Goal: Information Seeking & Learning: Understand process/instructions

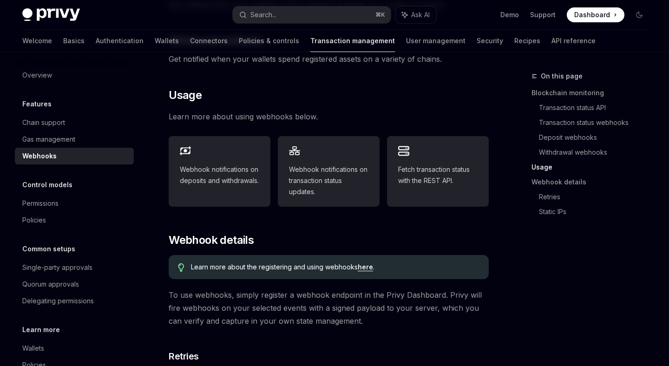
scroll to position [385, 0]
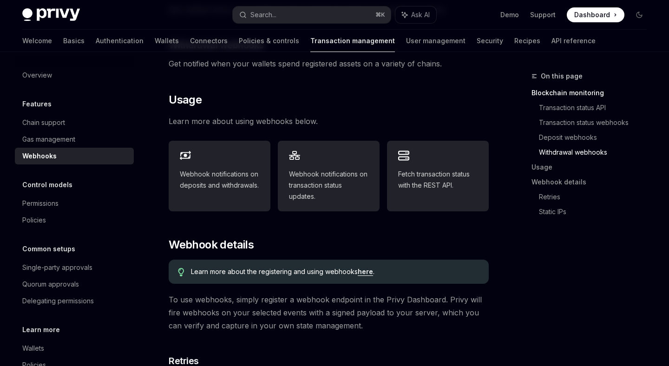
click at [367, 268] on link "here" at bounding box center [365, 272] width 15 height 8
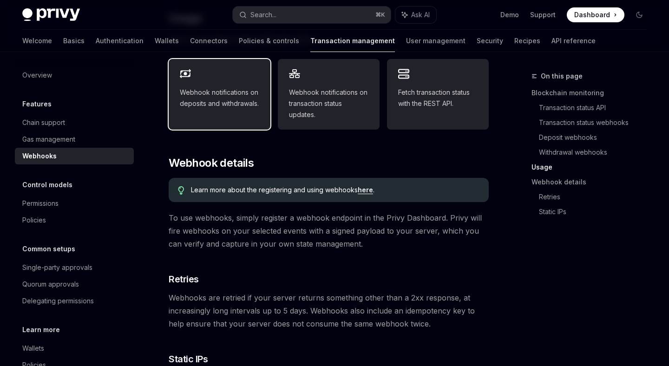
scroll to position [462, 0]
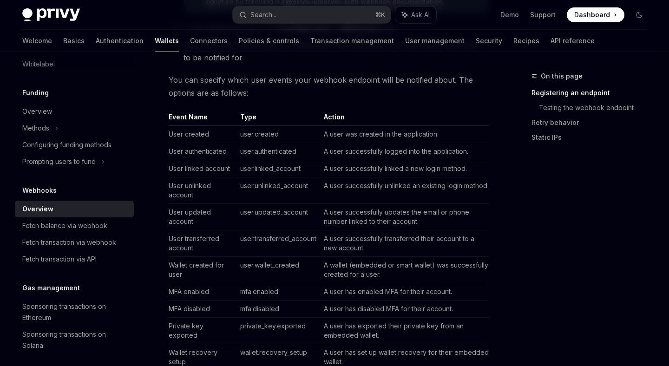
scroll to position [332, 0]
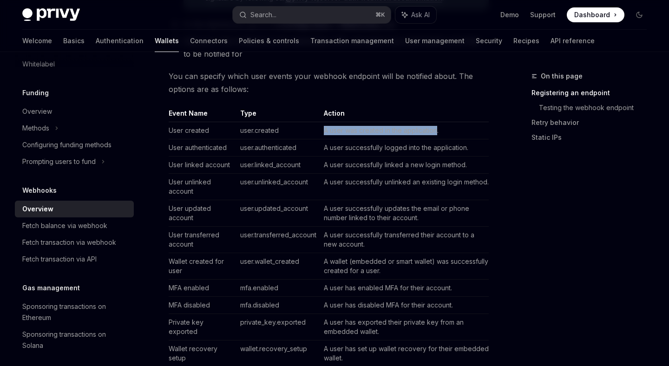
drag, startPoint x: 325, startPoint y: 131, endPoint x: 437, endPoint y: 133, distance: 112.0
click at [437, 133] on td "A user was created in the application." at bounding box center [404, 130] width 169 height 17
copy td "A user was created in the application"
drag, startPoint x: 326, startPoint y: 149, endPoint x: 458, endPoint y: 169, distance: 133.6
click at [458, 169] on tbody "User created user.created A user was created in the application. User authentic…" at bounding box center [329, 257] width 320 height 271
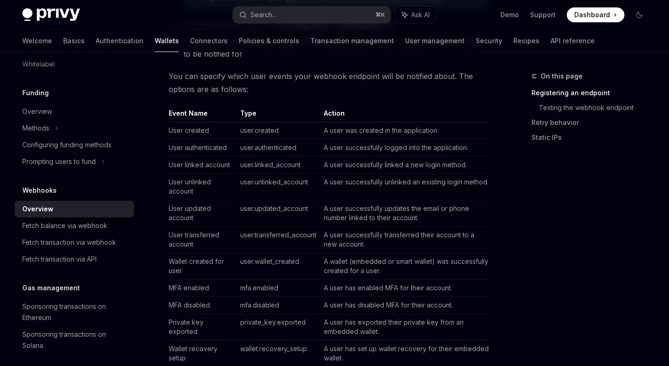
click at [459, 169] on td "A user successfully linked a new login method." at bounding box center [404, 165] width 169 height 17
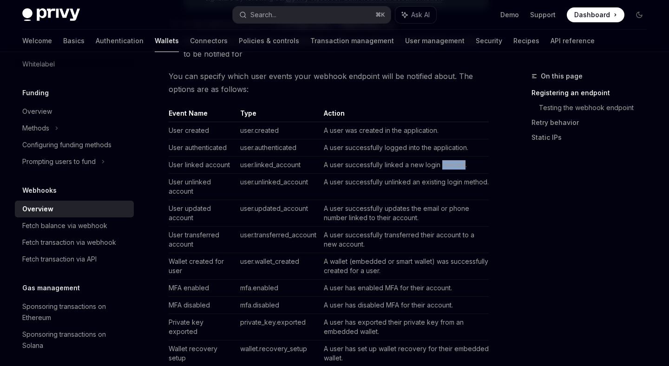
click at [459, 169] on td "A user successfully linked a new login method." at bounding box center [404, 165] width 169 height 17
click at [333, 165] on td "A user successfully linked a new login method." at bounding box center [404, 165] width 169 height 17
click at [334, 147] on td "A user successfully logged into the application." at bounding box center [404, 147] width 169 height 17
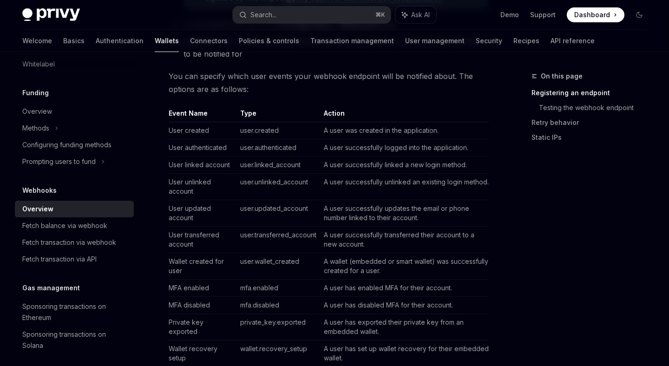
click at [334, 147] on td "A user successfully logged into the application." at bounding box center [404, 147] width 169 height 17
copy td "A user successfully logged into the application."
click at [334, 147] on td "A user successfully logged into the application." at bounding box center [404, 147] width 169 height 17
drag, startPoint x: 325, startPoint y: 149, endPoint x: 466, endPoint y: 148, distance: 141.3
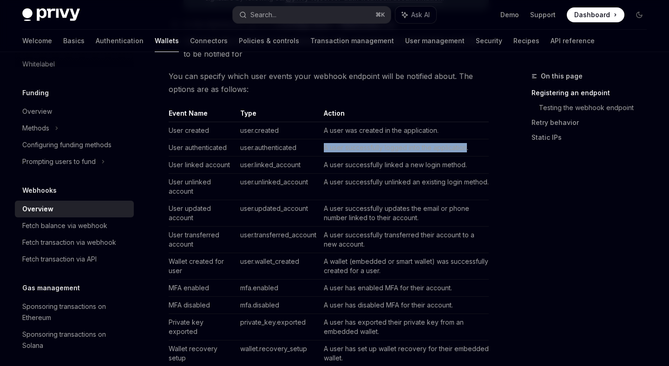
click at [466, 148] on td "A user successfully logged into the application." at bounding box center [404, 147] width 169 height 17
copy td "A user successfully logged into the application"
click at [466, 148] on td "A user successfully logged into the application." at bounding box center [404, 147] width 169 height 17
drag, startPoint x: 466, startPoint y: 148, endPoint x: 325, endPoint y: 148, distance: 140.8
click at [325, 148] on td "A user successfully logged into the application." at bounding box center [404, 147] width 169 height 17
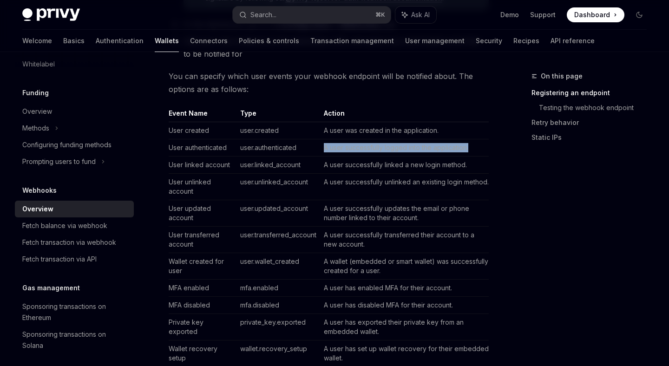
click at [325, 148] on td "A user successfully logged into the application." at bounding box center [404, 147] width 169 height 17
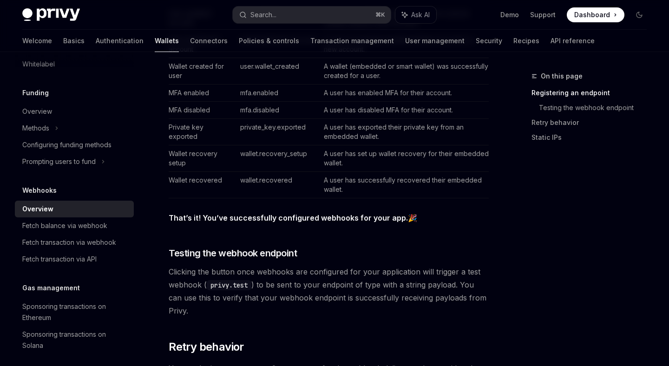
scroll to position [535, 0]
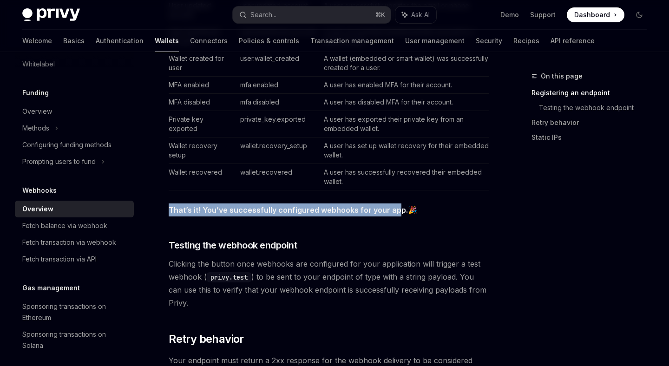
drag, startPoint x: 169, startPoint y: 211, endPoint x: 396, endPoint y: 208, distance: 227.8
click at [396, 208] on strong "That’s it! You’ve successfully configured webhooks for your app." at bounding box center [288, 209] width 239 height 9
click at [399, 209] on strong "That’s it! You’ve successfully configured webhooks for your app." at bounding box center [288, 209] width 239 height 9
copy strong "That’s it! You’ve successfully configured webhooks for your app"
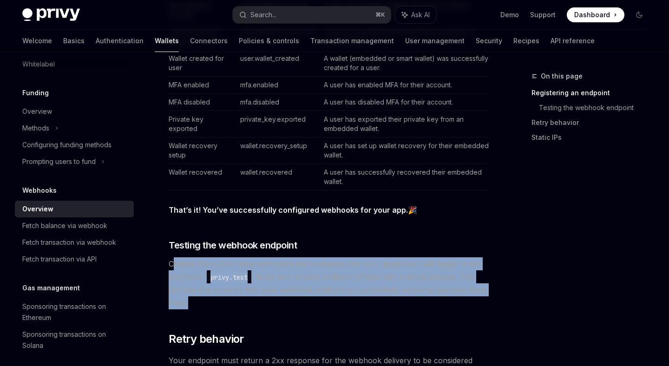
drag, startPoint x: 172, startPoint y: 259, endPoint x: 220, endPoint y: 307, distance: 67.7
click at [220, 307] on span "Clicking the button once webhooks are configured for your application will trig…" at bounding box center [329, 283] width 320 height 52
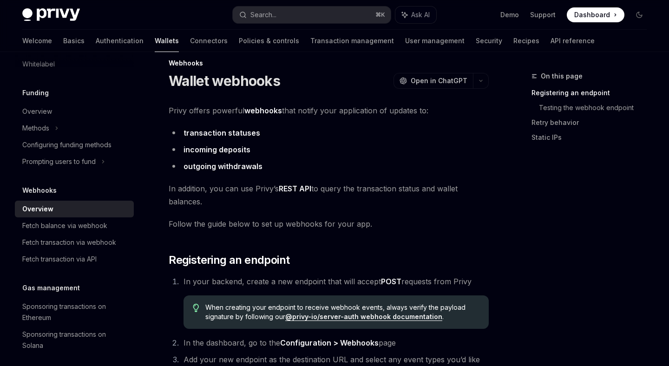
scroll to position [0, 0]
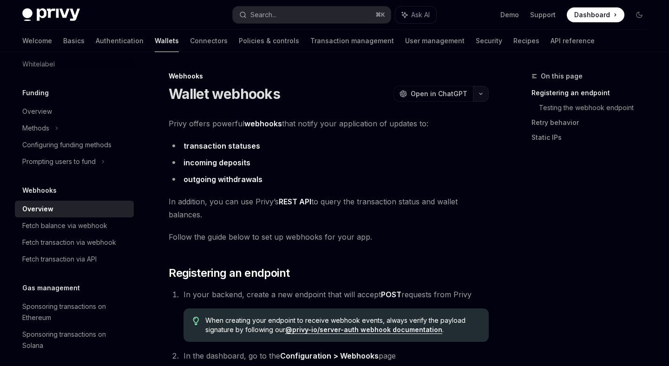
click at [484, 94] on button "button" at bounding box center [481, 94] width 16 height 16
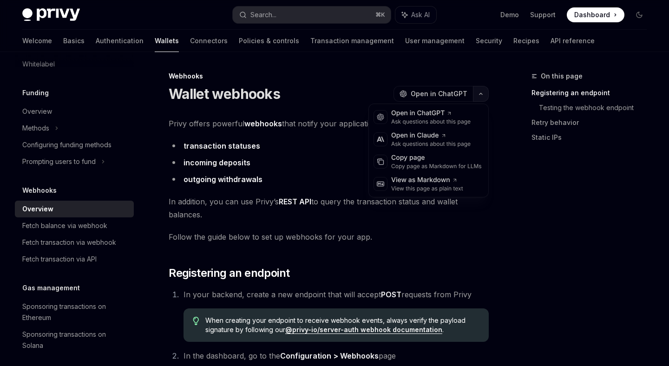
click at [484, 95] on icon "button" at bounding box center [480, 94] width 11 height 4
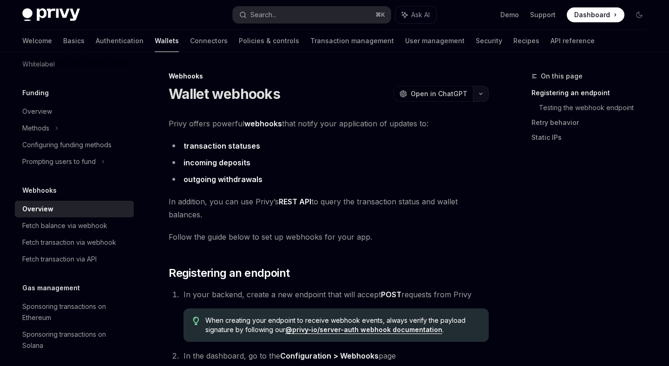
click at [481, 94] on icon "button" at bounding box center [481, 93] width 3 height 1
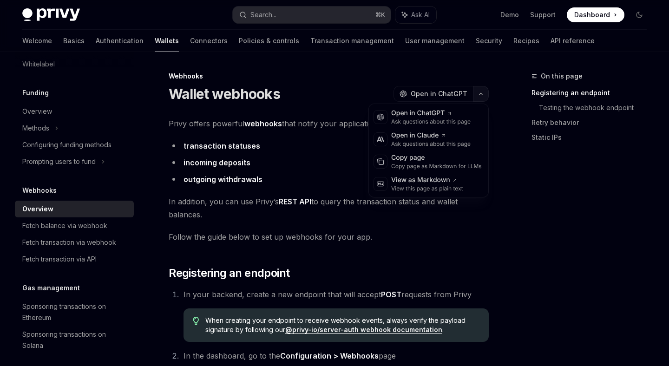
click at [481, 94] on icon "button" at bounding box center [480, 94] width 11 height 4
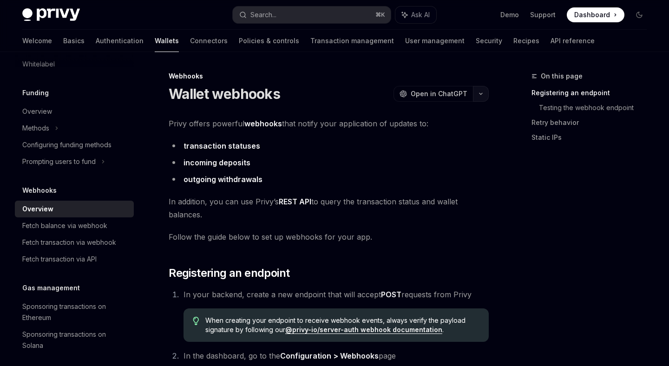
click at [481, 94] on icon "button" at bounding box center [481, 93] width 3 height 1
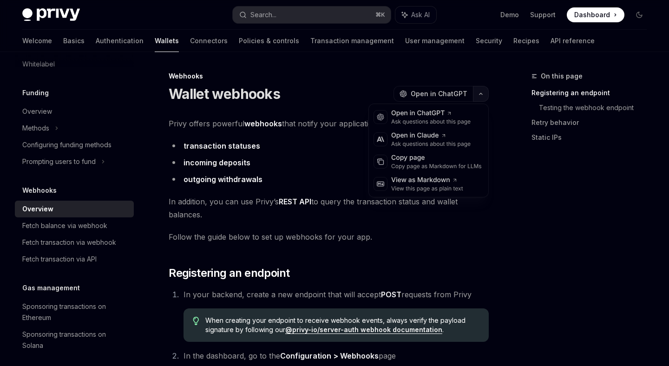
click at [482, 94] on icon "button" at bounding box center [480, 94] width 11 height 4
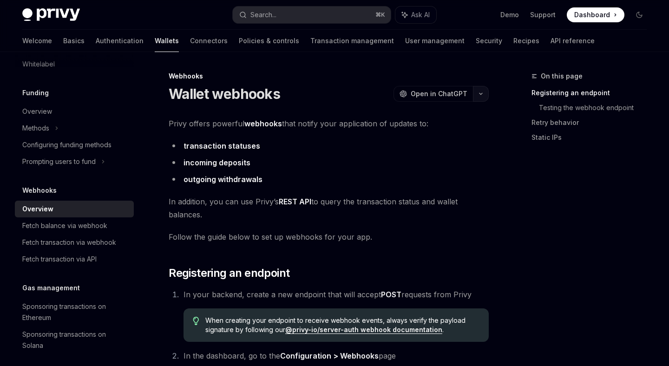
click at [482, 94] on icon "button" at bounding box center [480, 94] width 11 height 4
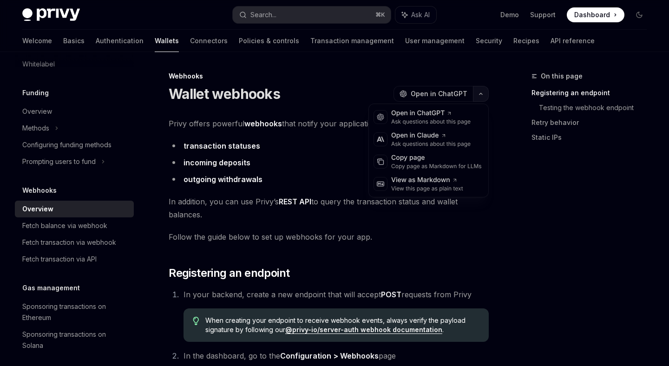
click at [482, 94] on icon "button" at bounding box center [480, 94] width 11 height 4
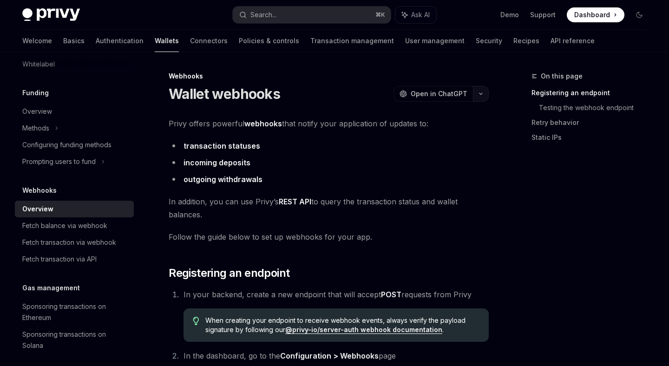
click at [482, 94] on icon "button" at bounding box center [480, 94] width 11 height 4
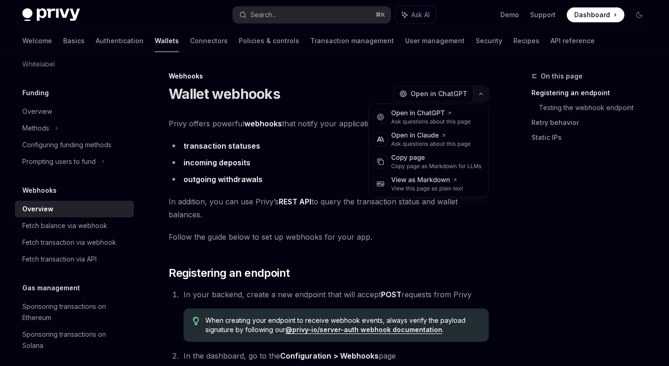
click at [482, 94] on icon "button" at bounding box center [480, 94] width 11 height 4
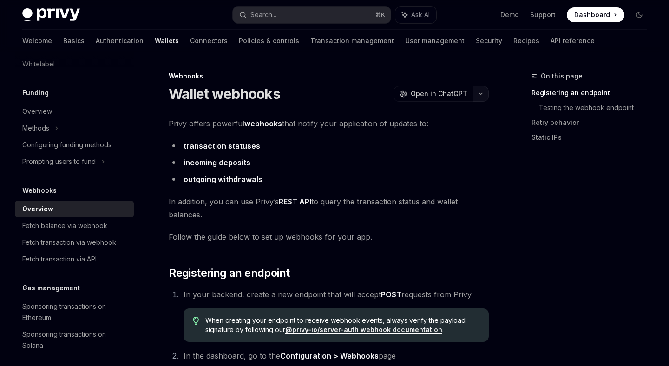
click at [482, 94] on icon "button" at bounding box center [480, 94] width 11 height 4
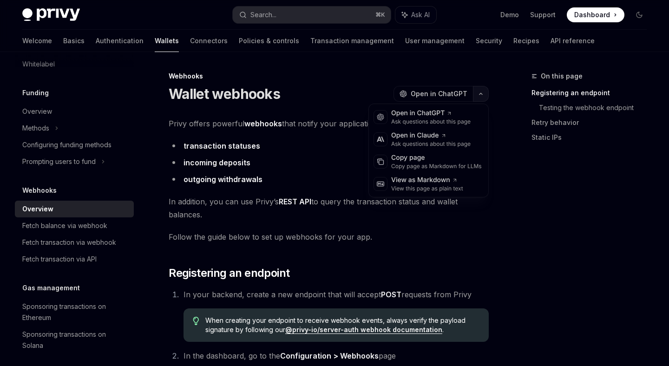
click at [482, 94] on icon "button" at bounding box center [480, 94] width 11 height 4
click at [483, 95] on icon "button" at bounding box center [480, 94] width 11 height 4
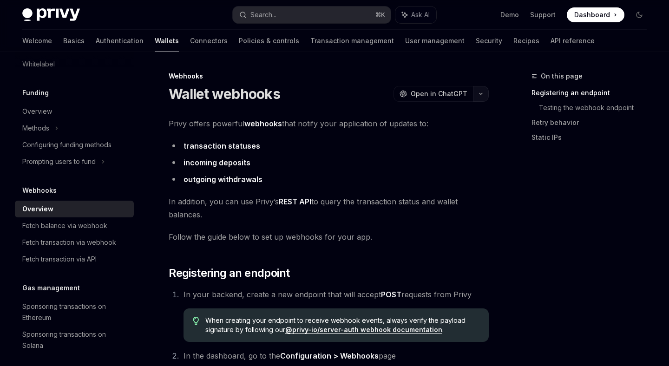
click at [482, 95] on icon "button" at bounding box center [480, 94] width 11 height 4
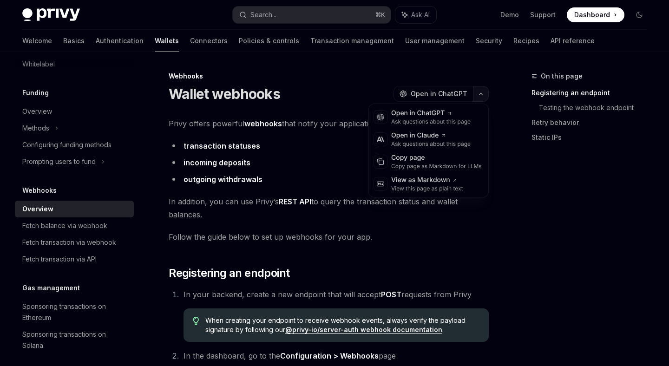
click at [482, 95] on icon "button" at bounding box center [480, 94] width 11 height 4
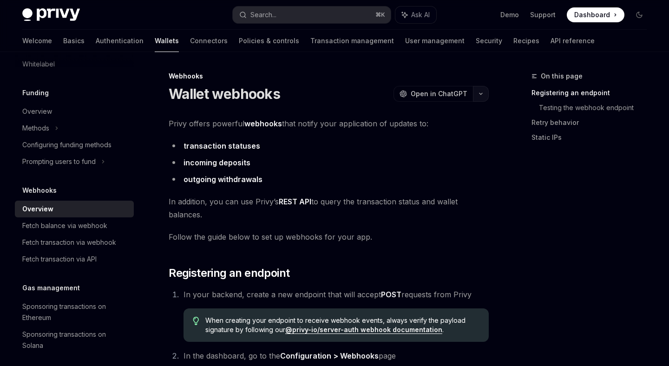
click at [482, 95] on icon "button" at bounding box center [480, 94] width 11 height 4
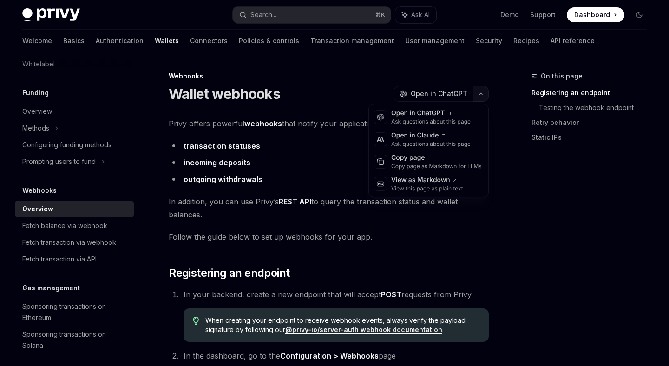
click at [482, 95] on icon "button" at bounding box center [480, 94] width 11 height 4
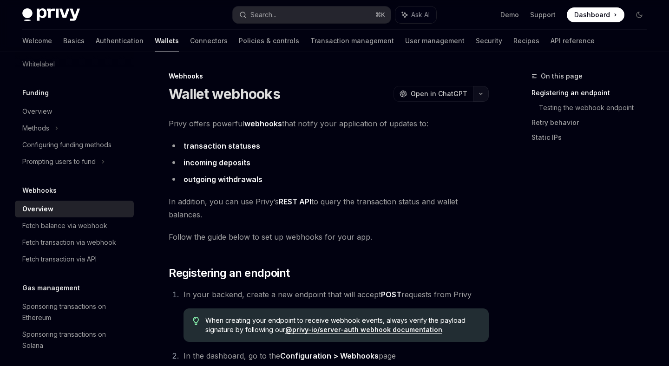
click at [482, 95] on icon "button" at bounding box center [480, 94] width 11 height 4
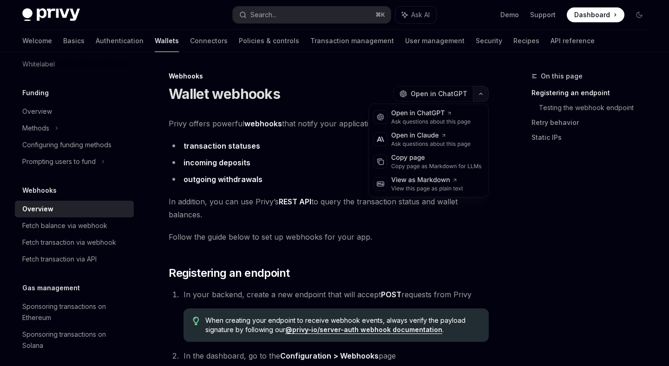
click at [482, 95] on icon "button" at bounding box center [480, 94] width 11 height 4
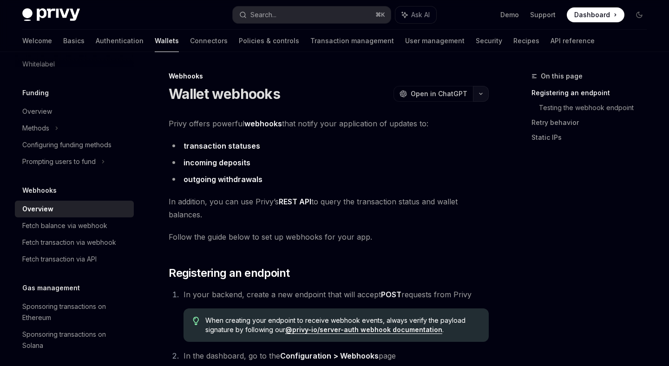
click at [482, 94] on icon "button" at bounding box center [480, 94] width 11 height 4
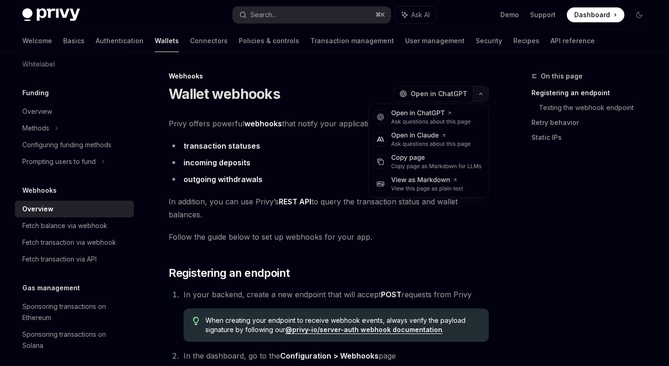
click at [482, 94] on icon "button" at bounding box center [480, 94] width 11 height 4
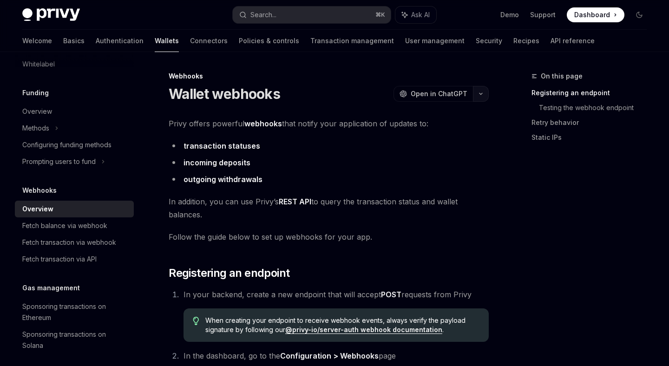
click at [482, 94] on icon "button" at bounding box center [480, 94] width 11 height 4
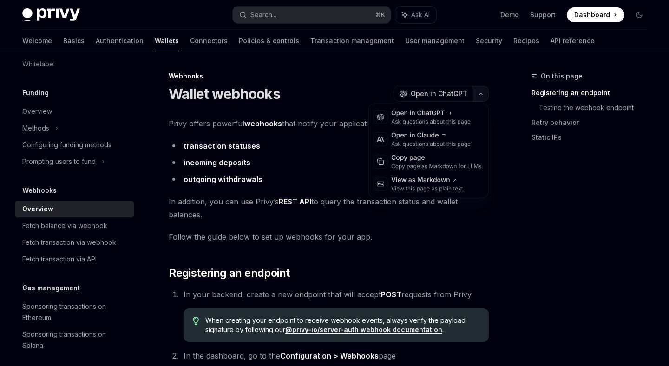
click at [482, 94] on icon "button" at bounding box center [480, 94] width 11 height 4
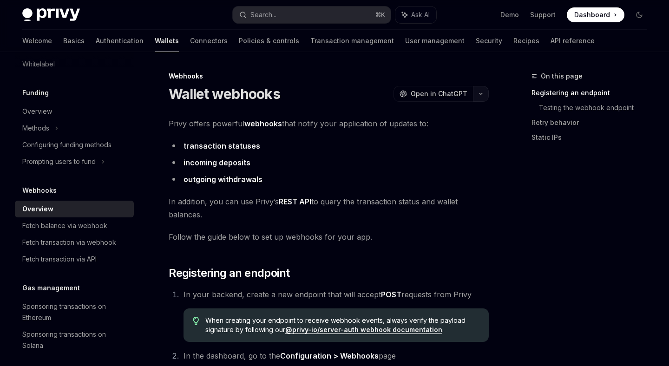
click at [482, 94] on icon "button" at bounding box center [480, 94] width 11 height 4
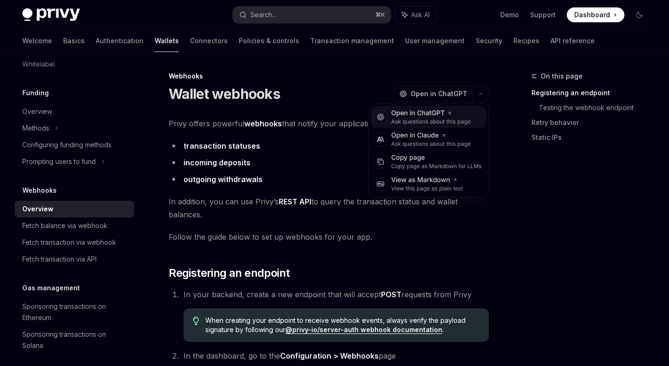
click at [450, 112] on icon at bounding box center [450, 114] width 6 height 6
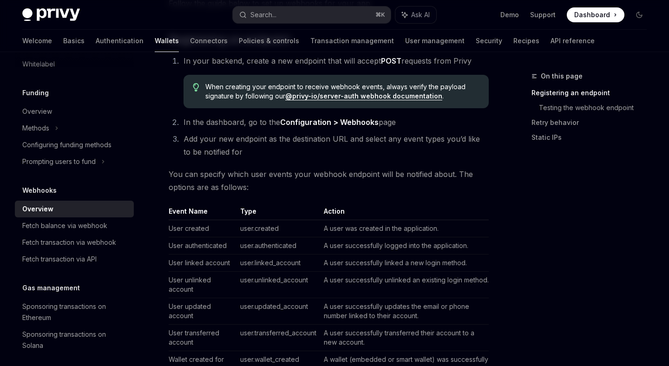
scroll to position [219, 0]
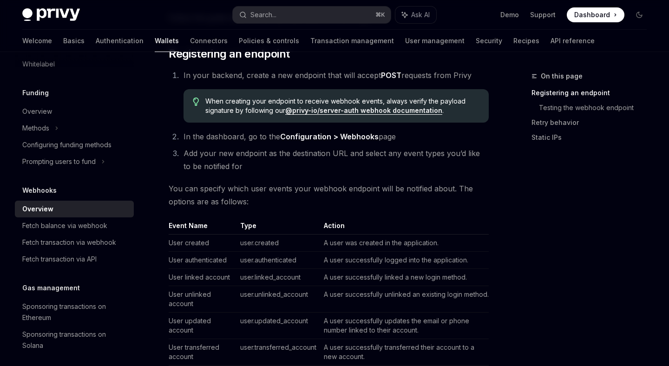
drag, startPoint x: 184, startPoint y: 137, endPoint x: 400, endPoint y: 139, distance: 216.1
click at [400, 139] on li "In the dashboard, go to the Configuration > Webhooks page" at bounding box center [335, 136] width 308 height 13
copy span "In the dashboard, go to the Configuration > Webhooks page"
click at [400, 139] on li "In the dashboard, go to the Configuration > Webhooks page" at bounding box center [335, 136] width 308 height 13
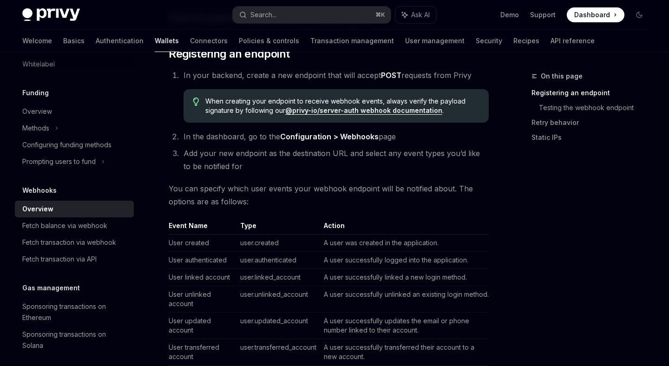
click at [400, 139] on li "In the dashboard, go to the Configuration > Webhooks page" at bounding box center [335, 136] width 308 height 13
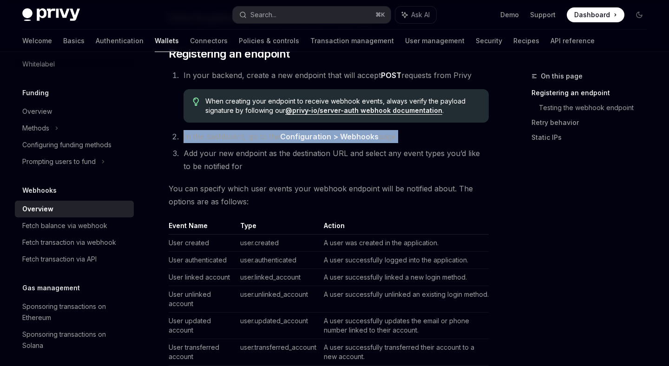
click at [400, 139] on li "In the dashboard, go to the Configuration > Webhooks page" at bounding box center [335, 136] width 308 height 13
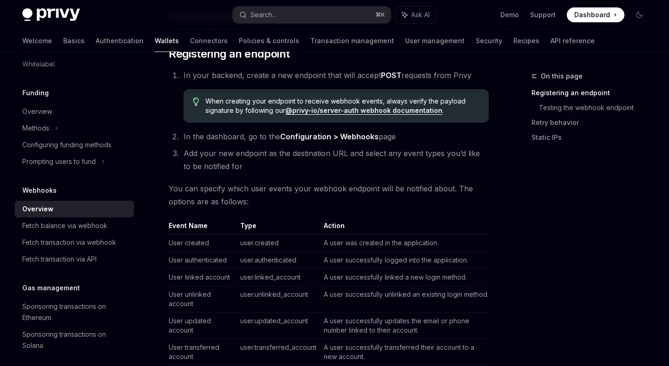
click at [400, 139] on li "In the dashboard, go to the Configuration > Webhooks page" at bounding box center [335, 136] width 308 height 13
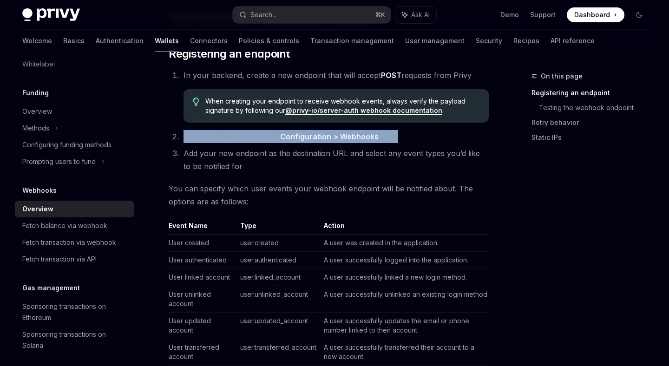
click at [400, 139] on li "In the dashboard, go to the Configuration > Webhooks page" at bounding box center [335, 136] width 308 height 13
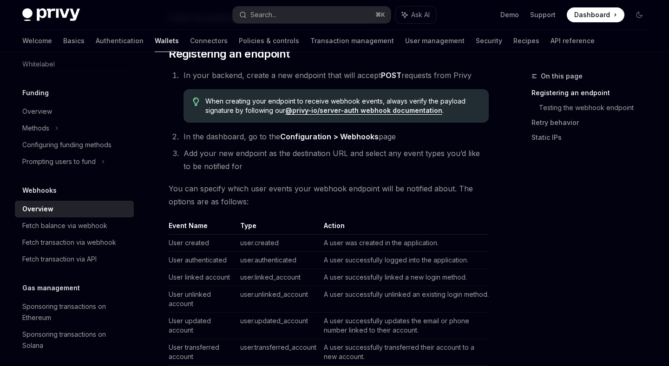
drag, startPoint x: 396, startPoint y: 139, endPoint x: 181, endPoint y: 127, distance: 215.5
click at [181, 127] on ol "In your backend, create a new endpoint that will accept POST requests from Priv…" at bounding box center [329, 121] width 320 height 104
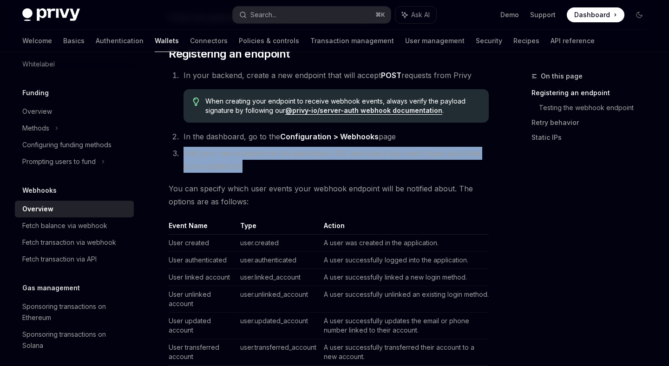
drag, startPoint x: 185, startPoint y: 152, endPoint x: 240, endPoint y: 160, distance: 55.5
click at [240, 160] on li "Add your new endpoint as the destination URL and select any event types you’d l…" at bounding box center [335, 160] width 308 height 26
copy span "Add your new endpoint as the destination URL and select any event types you’d l…"
click at [240, 160] on li "Add your new endpoint as the destination URL and select any event types you’d l…" at bounding box center [335, 160] width 308 height 26
drag, startPoint x: 240, startPoint y: 160, endPoint x: 185, endPoint y: 151, distance: 55.7
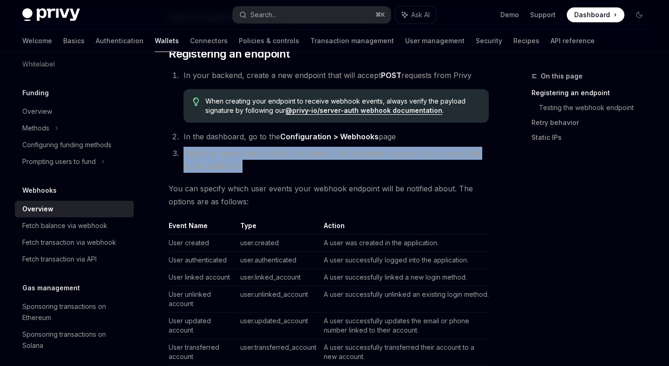
click at [185, 151] on li "Add your new endpoint as the destination URL and select any event types you’d l…" at bounding box center [335, 160] width 308 height 26
copy span "Add your new endpoint as the destination URL and select any event types you’d l…"
click at [185, 151] on span "Add your new endpoint as the destination URL and select any event types you’d l…" at bounding box center [332, 160] width 297 height 22
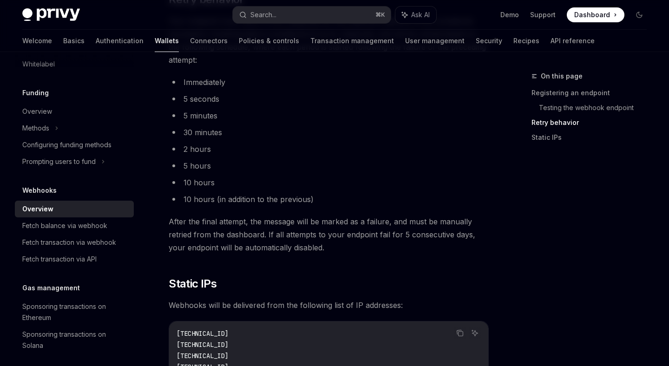
scroll to position [876, 0]
drag, startPoint x: 185, startPoint y: 132, endPoint x: 256, endPoint y: 132, distance: 70.6
click at [256, 132] on li "30 minutes" at bounding box center [329, 131] width 320 height 13
copy li "30 minutes"
click at [204, 155] on ul "Immediately 5 seconds 5 minutes 30 minutes 2 hours 5 hours 10 hours 10 hours (i…" at bounding box center [329, 139] width 320 height 130
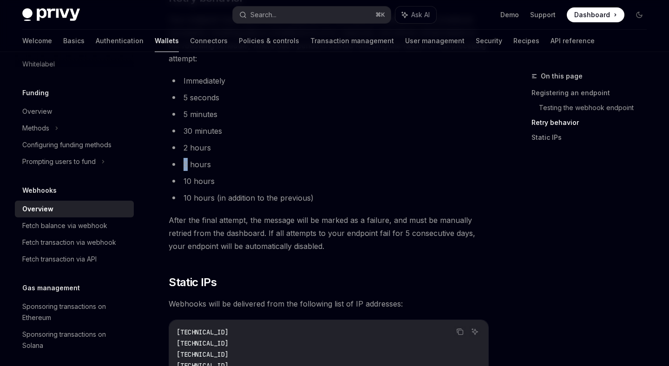
click at [204, 155] on ul "Immediately 5 seconds 5 minutes 30 minutes 2 hours 5 hours 10 hours 10 hours (i…" at bounding box center [329, 139] width 320 height 130
click at [198, 152] on li "2 hours" at bounding box center [329, 147] width 320 height 13
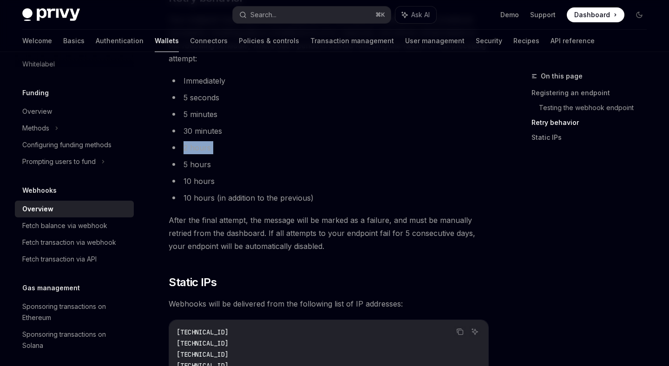
copy ul "2 hours"
click at [198, 135] on li "30 minutes" at bounding box center [329, 131] width 320 height 13
copy ul "30 minutes"
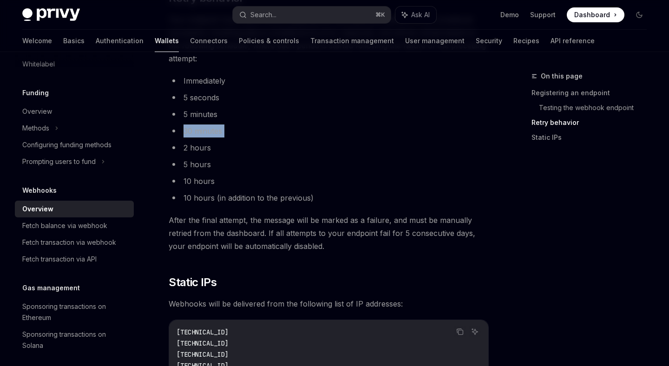
click at [198, 118] on li "5 minutes" at bounding box center [329, 114] width 320 height 13
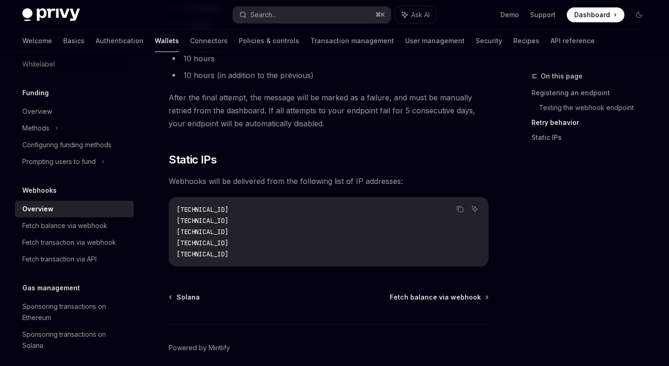
scroll to position [1037, 0]
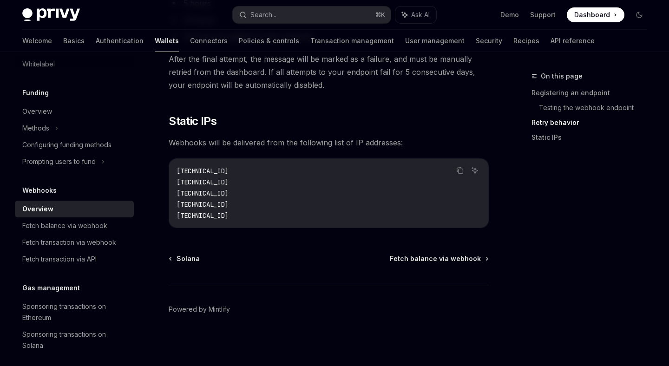
click at [234, 163] on div "[TECHNICAL_ID] [TECHNICAL_ID] [TECHNICAL_ID] [TECHNICAL_ID] [TECHNICAL_ID]" at bounding box center [328, 193] width 319 height 69
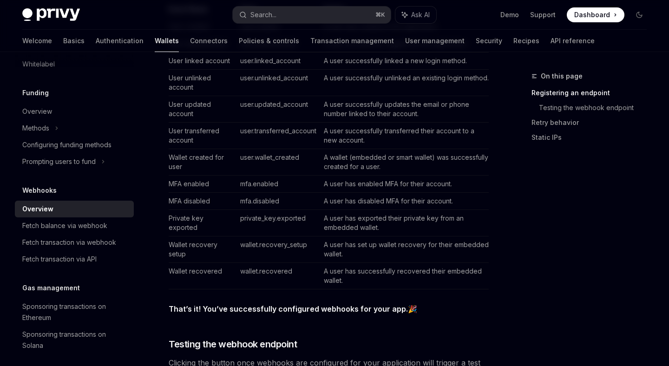
scroll to position [435, 0]
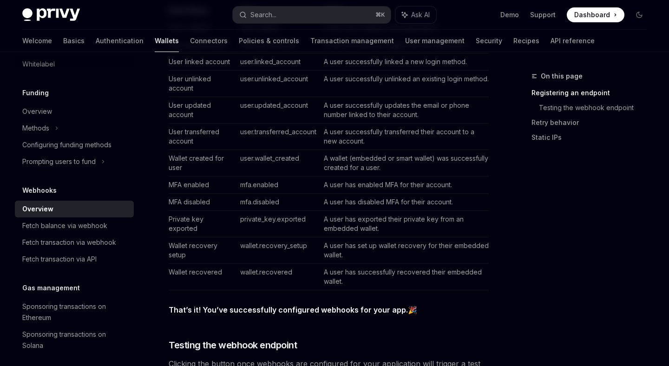
click at [383, 170] on td "A wallet (embedded or smart wallet) was successfully created for a user." at bounding box center [404, 163] width 169 height 26
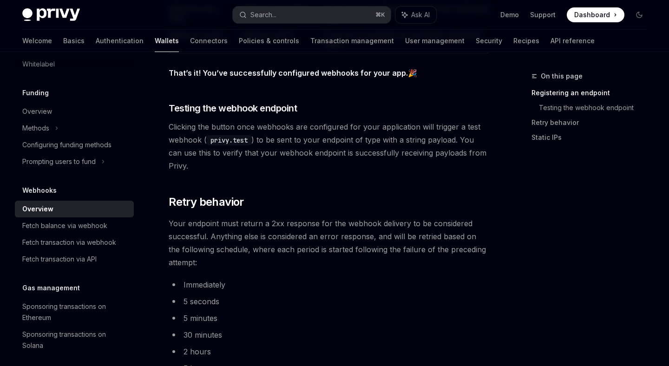
scroll to position [675, 0]
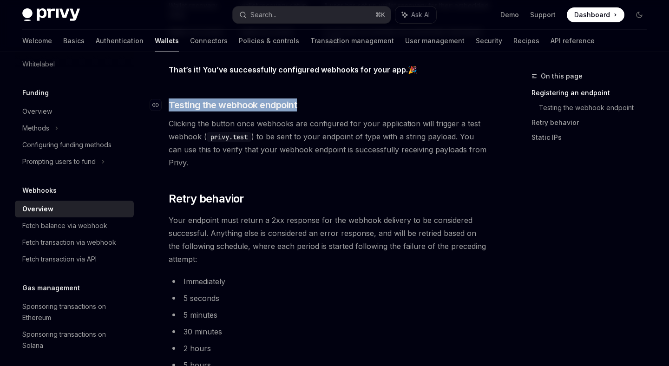
drag, startPoint x: 307, startPoint y: 107, endPoint x: 170, endPoint y: 105, distance: 137.1
click at [170, 105] on h3 "​ Testing the webhook endpoint" at bounding box center [329, 105] width 320 height 13
click at [258, 117] on span "Clicking the button once webhooks are configured for your application will trig…" at bounding box center [329, 143] width 320 height 52
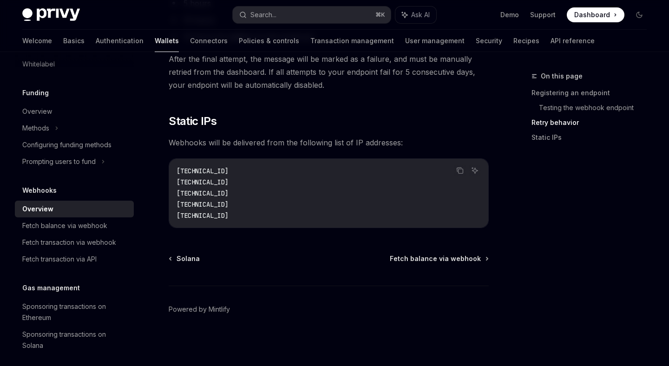
scroll to position [1036, 0]
drag, startPoint x: 268, startPoint y: 218, endPoint x: 170, endPoint y: 163, distance: 112.4
click at [170, 163] on div "[TECHNICAL_ID] [TECHNICAL_ID] [TECHNICAL_ID] [TECHNICAL_ID] [TECHNICAL_ID]" at bounding box center [328, 194] width 319 height 69
click at [169, 164] on div "[TECHNICAL_ID] [TECHNICAL_ID] [TECHNICAL_ID] [TECHNICAL_ID] [TECHNICAL_ID]" at bounding box center [328, 194] width 319 height 69
drag, startPoint x: 169, startPoint y: 164, endPoint x: 260, endPoint y: 213, distance: 103.8
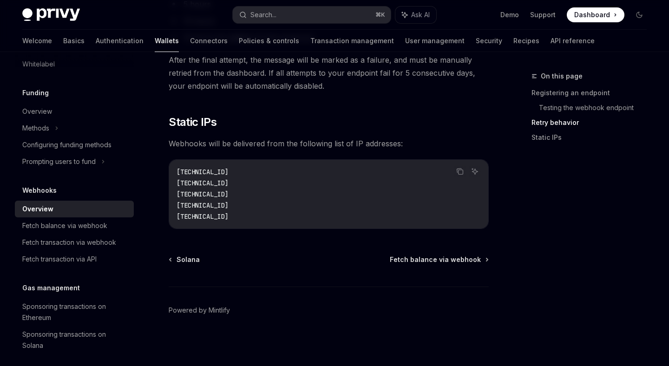
click at [260, 213] on div "[TECHNICAL_ID] [TECHNICAL_ID] [TECHNICAL_ID] [TECHNICAL_ID] [TECHNICAL_ID]" at bounding box center [328, 194] width 319 height 69
click at [273, 226] on div "[TECHNICAL_ID] [TECHNICAL_ID] [TECHNICAL_ID] [TECHNICAL_ID] [TECHNICAL_ID]" at bounding box center [328, 194] width 319 height 69
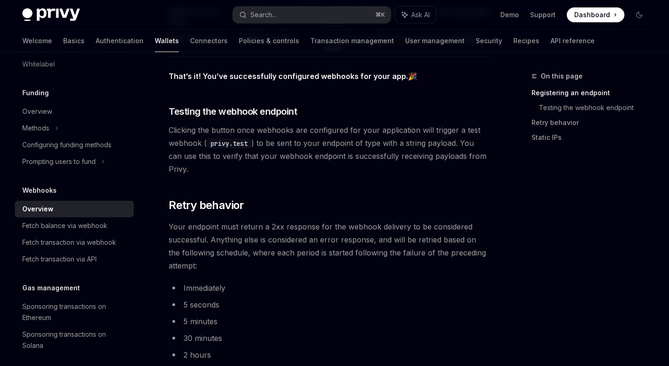
scroll to position [667, 0]
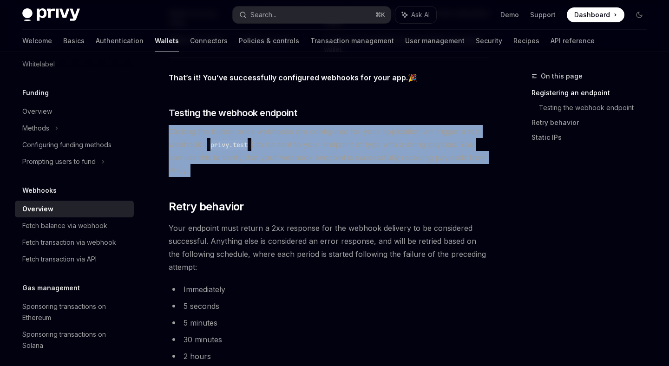
drag, startPoint x: 218, startPoint y: 178, endPoint x: 169, endPoint y: 135, distance: 64.5
click at [169, 135] on div "Privy offers powerful webhooks that notify your application of updates to: tran…" at bounding box center [329, 24] width 320 height 1148
click at [169, 135] on span "Clicking the button once webhooks are configured for your application will trig…" at bounding box center [329, 151] width 320 height 52
drag, startPoint x: 169, startPoint y: 135, endPoint x: 199, endPoint y: 167, distance: 44.1
click at [199, 167] on span "Clicking the button once webhooks are configured for your application will trig…" at bounding box center [329, 151] width 320 height 52
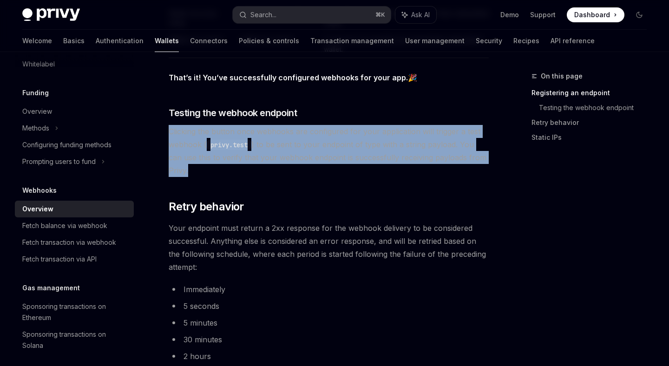
click at [199, 167] on span "Clicking the button once webhooks are configured for your application will trig…" at bounding box center [329, 151] width 320 height 52
drag, startPoint x: 199, startPoint y: 167, endPoint x: 167, endPoint y: 134, distance: 45.7
click at [167, 134] on div "Webhooks Wallet webhooks OpenAI Open in ChatGPT OpenAI Open in ChatGPT Privy of…" at bounding box center [242, 69] width 498 height 1333
drag, startPoint x: 167, startPoint y: 134, endPoint x: 214, endPoint y: 170, distance: 59.0
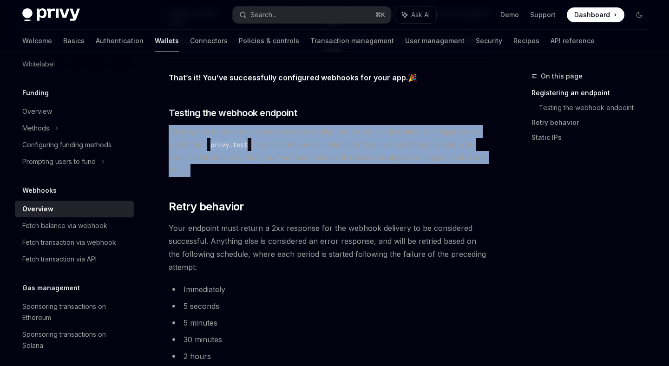
click at [214, 170] on div "Webhooks Wallet webhooks OpenAI Open in ChatGPT OpenAI Open in ChatGPT Privy of…" at bounding box center [242, 69] width 498 height 1333
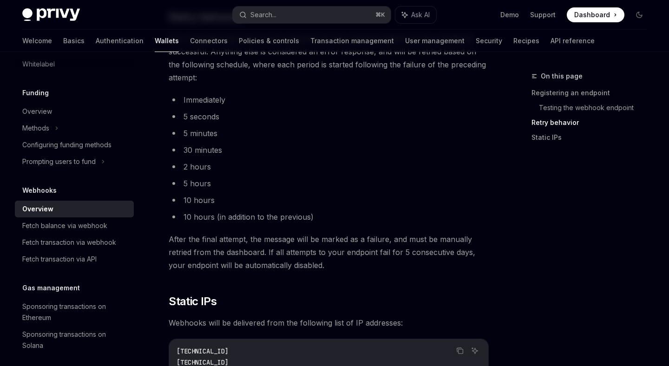
scroll to position [859, 0]
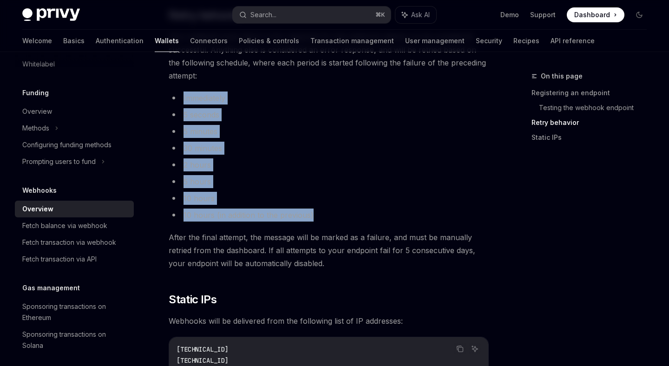
drag, startPoint x: 180, startPoint y: 98, endPoint x: 321, endPoint y: 214, distance: 182.5
click at [321, 214] on ul "Immediately 5 seconds 5 minutes 30 minutes 2 hours 5 hours 10 hours 10 hours (i…" at bounding box center [329, 157] width 320 height 130
click at [321, 214] on li "10 hours (in addition to the previous)" at bounding box center [329, 215] width 320 height 13
drag, startPoint x: 321, startPoint y: 214, endPoint x: 177, endPoint y: 93, distance: 188.3
click at [177, 92] on ul "Immediately 5 seconds 5 minutes 30 minutes 2 hours 5 hours 10 hours 10 hours (i…" at bounding box center [329, 157] width 320 height 130
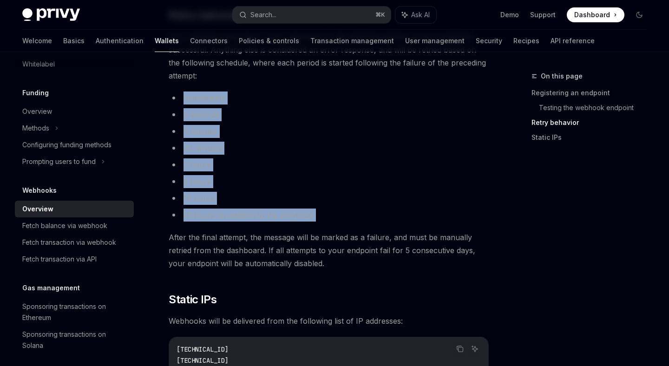
click at [177, 93] on li "Immediately" at bounding box center [329, 98] width 320 height 13
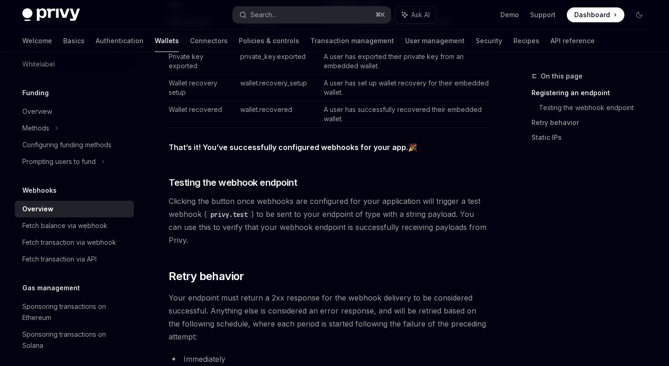
scroll to position [611, 0]
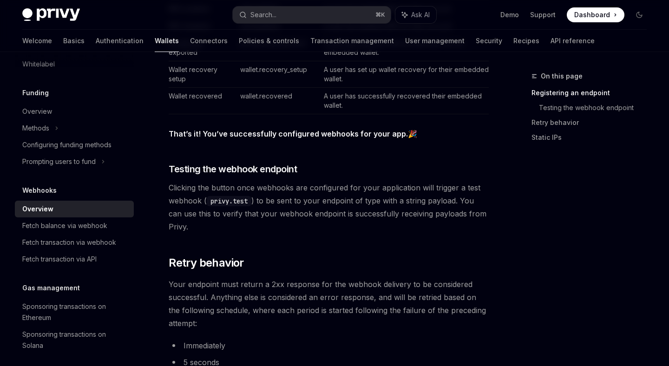
click at [170, 135] on strong "That’s it! You’ve successfully configured webhooks for your app." at bounding box center [288, 133] width 239 height 9
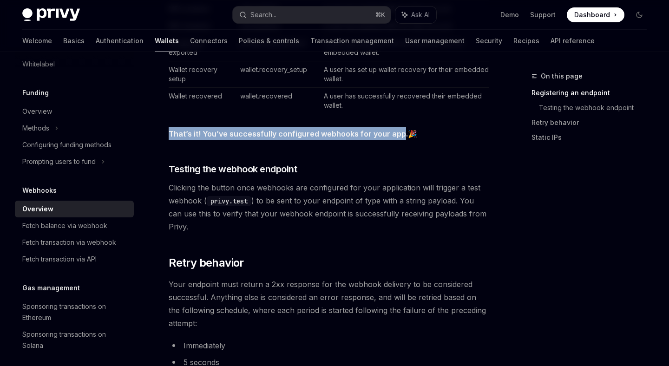
drag, startPoint x: 170, startPoint y: 135, endPoint x: 395, endPoint y: 130, distance: 224.5
click at [395, 130] on strong "That’s it! You’ve successfully configured webhooks for your app." at bounding box center [288, 133] width 239 height 9
click at [179, 141] on div "Privy offers powerful webhooks that notify your application of updates to: tran…" at bounding box center [329, 80] width 320 height 1148
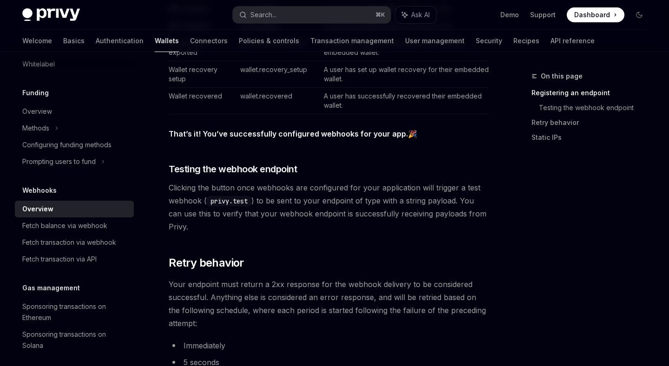
click at [178, 135] on strong "That’s it! You’ve successfully configured webhooks for your app." at bounding box center [288, 133] width 239 height 9
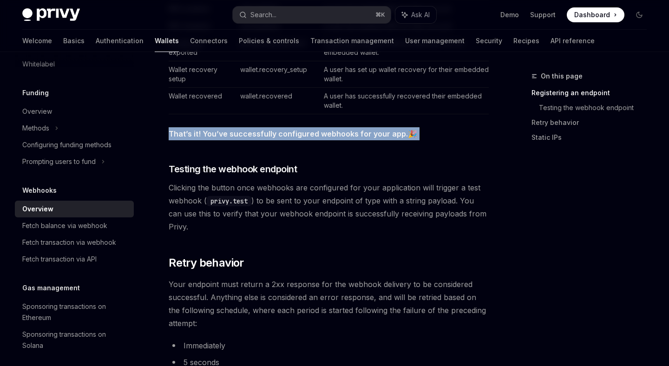
click at [178, 135] on strong "That’s it! You’ve successfully configured webhooks for your app." at bounding box center [288, 133] width 239 height 9
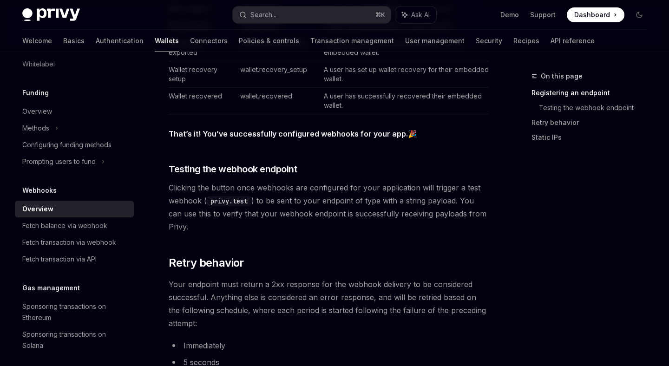
click at [178, 135] on strong "That’s it! You’ve successfully configured webhooks for your app." at bounding box center [288, 133] width 239 height 9
click at [399, 136] on strong "That’s it! You’ve successfully configured webhooks for your app." at bounding box center [288, 133] width 239 height 9
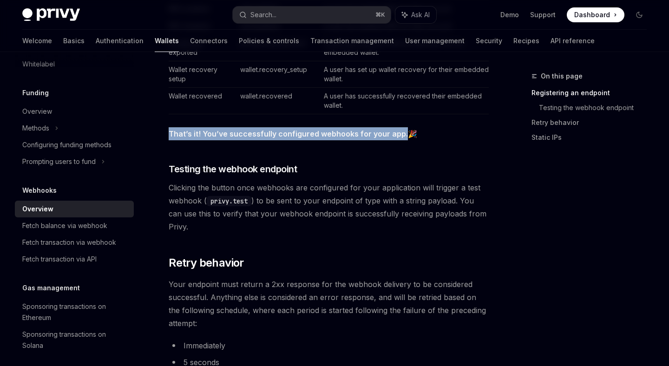
click at [178, 133] on strong "That’s it! You’ve successfully configured webhooks for your app." at bounding box center [288, 133] width 239 height 9
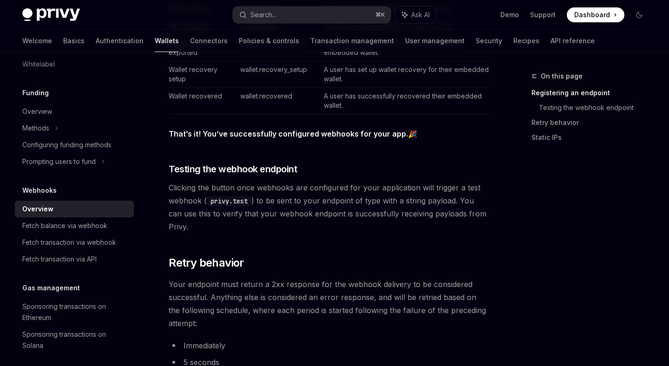
click at [178, 133] on strong "That’s it! You’ve successfully configured webhooks for your app." at bounding box center [288, 133] width 239 height 9
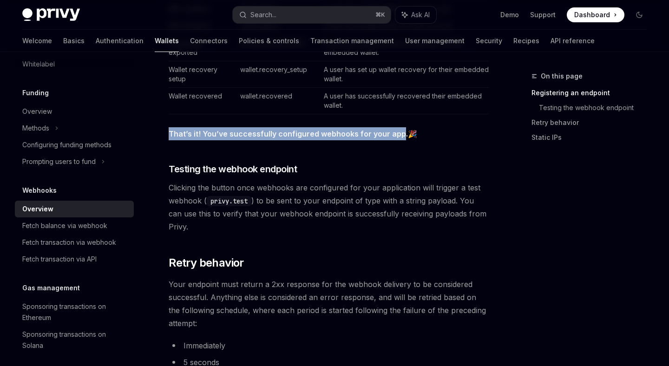
click at [397, 134] on strong "That’s it! You’ve successfully configured webhooks for your app." at bounding box center [288, 133] width 239 height 9
click at [179, 134] on strong "That’s it! You’ve successfully configured webhooks for your app." at bounding box center [288, 133] width 239 height 9
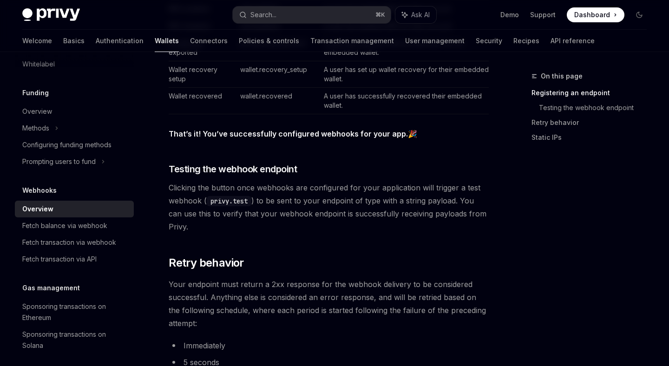
click at [179, 134] on strong "That’s it! You’ve successfully configured webhooks for your app." at bounding box center [288, 133] width 239 height 9
click at [179, 135] on strong "That’s it! You’ve successfully configured webhooks for your app." at bounding box center [288, 133] width 239 height 9
click at [397, 135] on strong "That’s it! You’ve successfully configured webhooks for your app." at bounding box center [288, 133] width 239 height 9
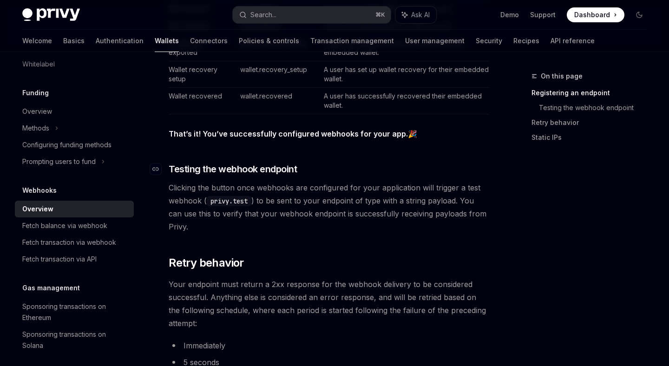
click at [424, 174] on h3 "​ Testing the webhook endpoint" at bounding box center [329, 169] width 320 height 13
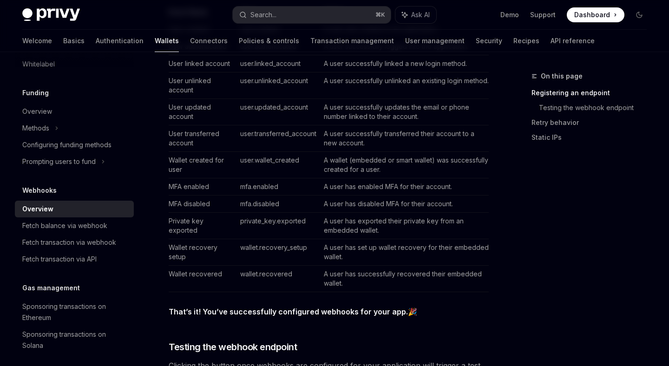
scroll to position [432, 0]
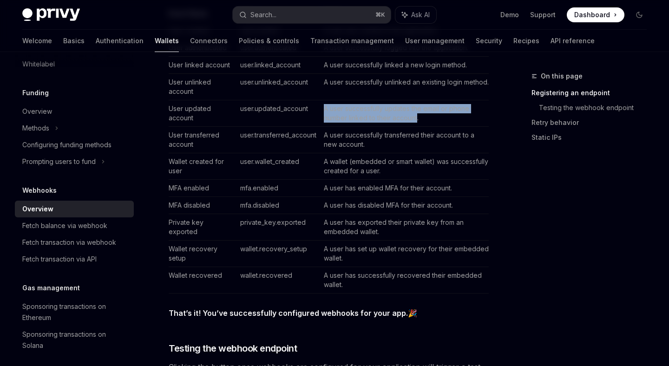
drag, startPoint x: 326, startPoint y: 110, endPoint x: 419, endPoint y: 120, distance: 93.5
click at [419, 120] on td "A user successfully updates the email or phone number linked to their account." at bounding box center [404, 113] width 169 height 26
click at [450, 173] on td "A wallet (embedded or smart wallet) was successfully created for a user." at bounding box center [404, 166] width 169 height 26
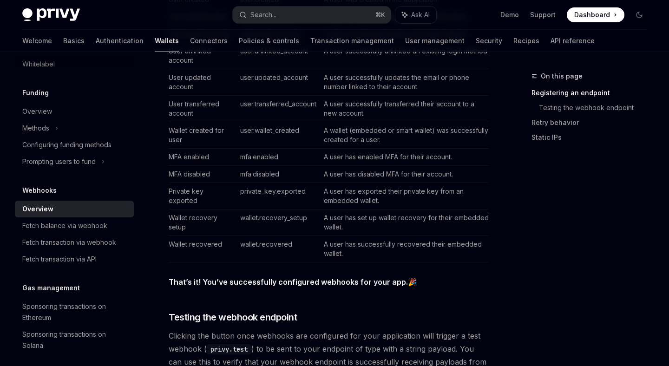
scroll to position [482, 0]
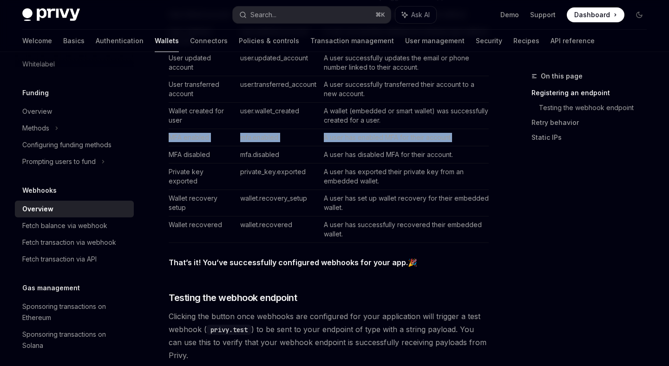
drag, startPoint x: 171, startPoint y: 137, endPoint x: 443, endPoint y: 144, distance: 272.0
click at [443, 144] on tr "MFA enabled mfa.enabled A user has enabled MFA for their account." at bounding box center [329, 137] width 320 height 17
click at [443, 144] on td "A user has enabled MFA for their account." at bounding box center [404, 137] width 169 height 17
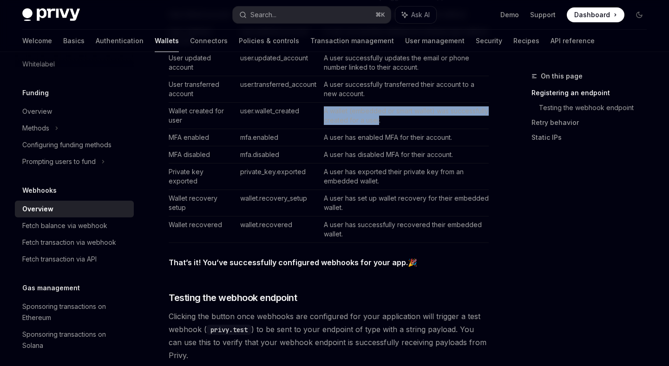
drag, startPoint x: 326, startPoint y: 111, endPoint x: 419, endPoint y: 122, distance: 94.1
click at [419, 122] on td "A wallet (embedded or smart wallet) was successfully created for a user." at bounding box center [404, 116] width 169 height 26
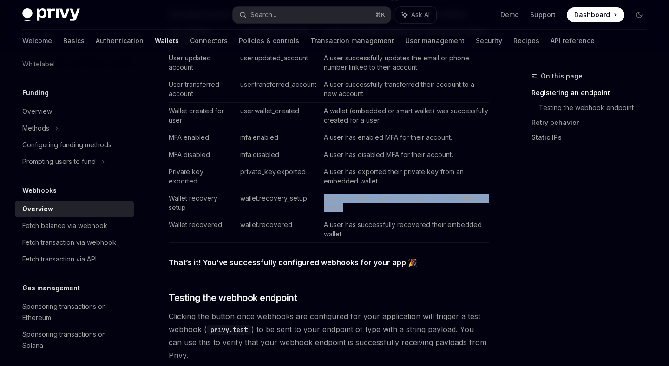
drag, startPoint x: 399, startPoint y: 204, endPoint x: 326, endPoint y: 196, distance: 73.5
click at [326, 196] on td "A user has set up wallet recovery for their embedded wallet." at bounding box center [404, 203] width 169 height 26
drag, startPoint x: 326, startPoint y: 196, endPoint x: 336, endPoint y: 209, distance: 16.8
click at [336, 209] on td "A user has set up wallet recovery for their embedded wallet." at bounding box center [404, 203] width 169 height 26
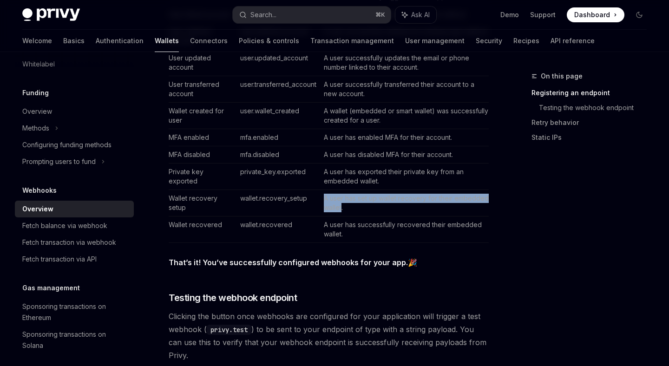
click at [339, 210] on td "A user has set up wallet recovery for their embedded wallet." at bounding box center [404, 203] width 169 height 26
drag, startPoint x: 342, startPoint y: 208, endPoint x: 317, endPoint y: 196, distance: 27.0
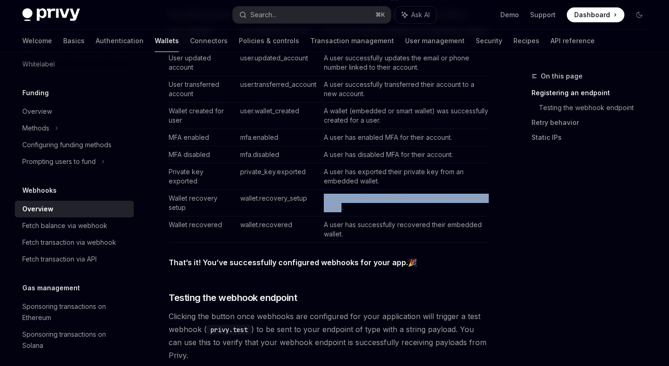
click at [317, 196] on tr "Wallet recovery setup wallet.recovery_setup A user has set up wallet recovery f…" at bounding box center [329, 203] width 320 height 26
click at [317, 196] on td "wallet.recovery_setup" at bounding box center [279, 203] width 84 height 26
drag, startPoint x: 317, startPoint y: 196, endPoint x: 338, endPoint y: 210, distance: 24.5
click at [338, 210] on tr "Wallet recovery setup wallet.recovery_setup A user has set up wallet recovery f…" at bounding box center [329, 203] width 320 height 26
click at [338, 210] on td "A user has set up wallet recovery for their embedded wallet." at bounding box center [404, 203] width 169 height 26
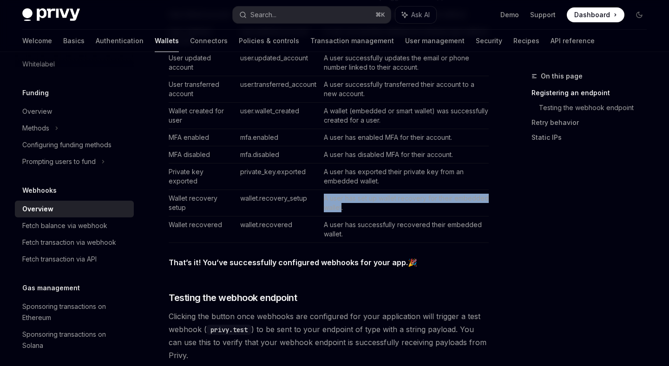
drag, startPoint x: 338, startPoint y: 210, endPoint x: 324, endPoint y: 199, distance: 17.3
click at [324, 199] on td "A user has set up wallet recovery for their embedded wallet." at bounding box center [404, 203] width 169 height 26
drag, startPoint x: 324, startPoint y: 199, endPoint x: 335, endPoint y: 208, distance: 13.6
click at [335, 208] on td "A user has set up wallet recovery for their embedded wallet." at bounding box center [404, 203] width 169 height 26
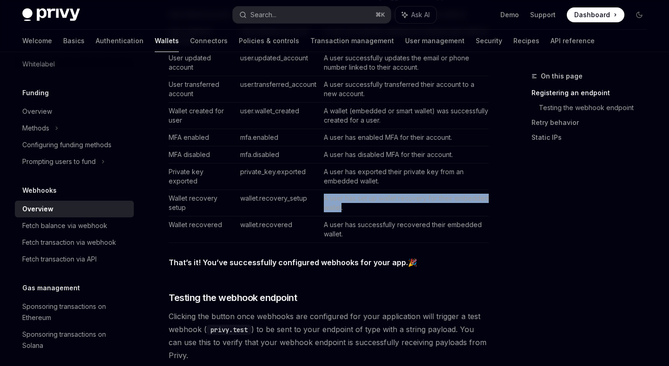
click at [335, 208] on td "A user has set up wallet recovery for their embedded wallet." at bounding box center [404, 203] width 169 height 26
drag, startPoint x: 335, startPoint y: 208, endPoint x: 323, endPoint y: 196, distance: 16.4
click at [323, 196] on td "A user has set up wallet recovery for their embedded wallet." at bounding box center [404, 203] width 169 height 26
drag, startPoint x: 323, startPoint y: 196, endPoint x: 339, endPoint y: 207, distance: 19.7
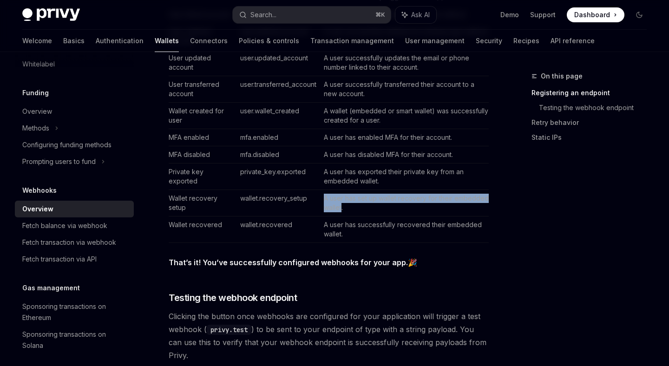
click at [339, 207] on td "A user has set up wallet recovery for their embedded wallet." at bounding box center [404, 203] width 169 height 26
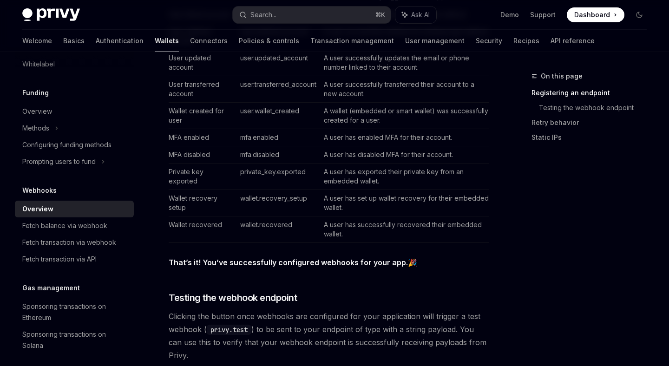
click at [339, 207] on td "A user has set up wallet recovery for their embedded wallet." at bounding box center [404, 203] width 169 height 26
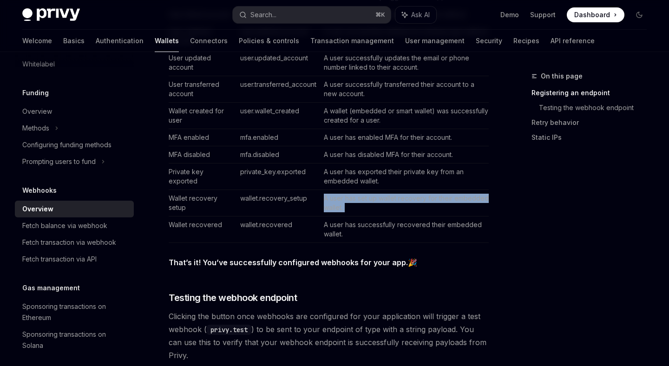
click at [339, 207] on td "A user has set up wallet recovery for their embedded wallet." at bounding box center [404, 203] width 169 height 26
drag, startPoint x: 339, startPoint y: 207, endPoint x: 324, endPoint y: 196, distance: 19.2
click at [324, 196] on td "A user has set up wallet recovery for their embedded wallet." at bounding box center [404, 203] width 169 height 26
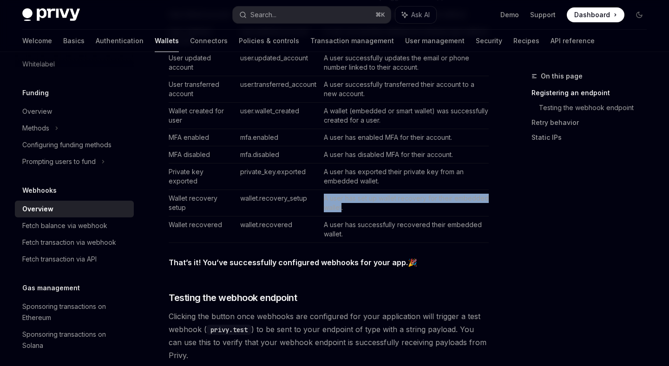
drag, startPoint x: 324, startPoint y: 196, endPoint x: 336, endPoint y: 210, distance: 18.5
click at [336, 210] on td "A user has set up wallet recovery for their embedded wallet." at bounding box center [404, 203] width 169 height 26
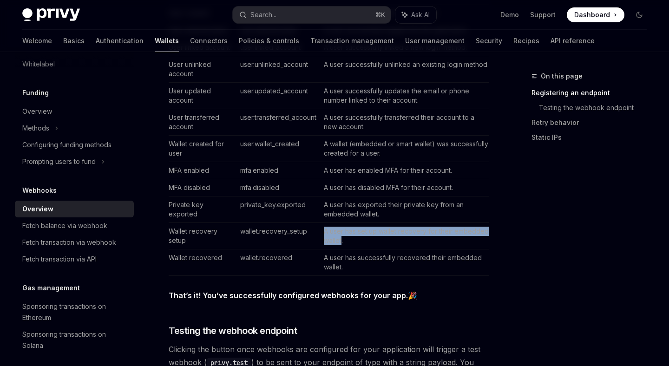
scroll to position [453, 0]
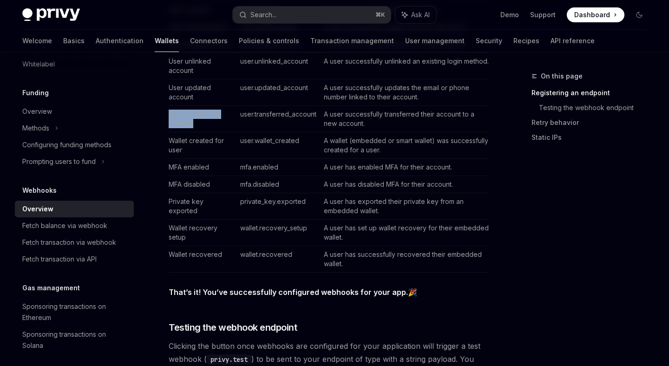
drag, startPoint x: 169, startPoint y: 114, endPoint x: 193, endPoint y: 129, distance: 28.0
click at [193, 129] on td "User transferred account" at bounding box center [202, 119] width 67 height 26
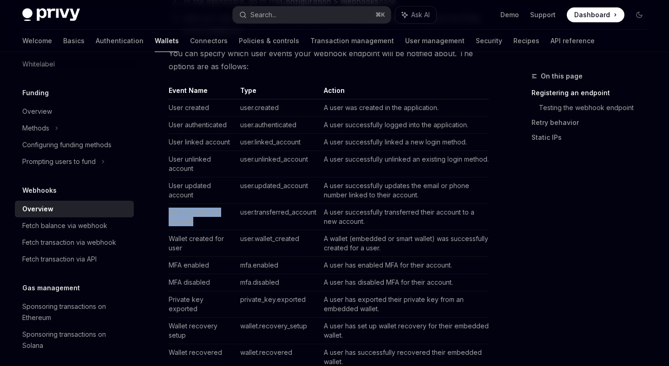
scroll to position [345, 0]
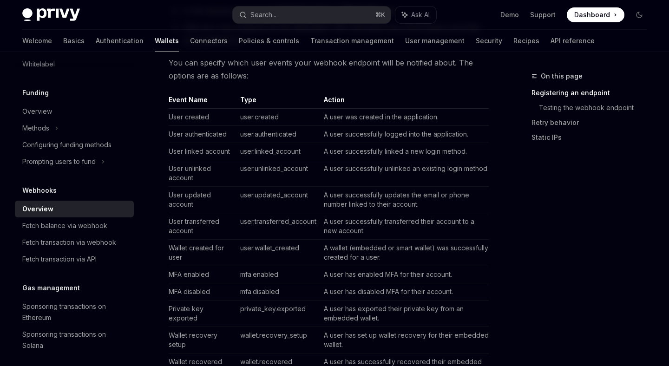
click at [192, 128] on td "User authenticated" at bounding box center [202, 134] width 67 height 17
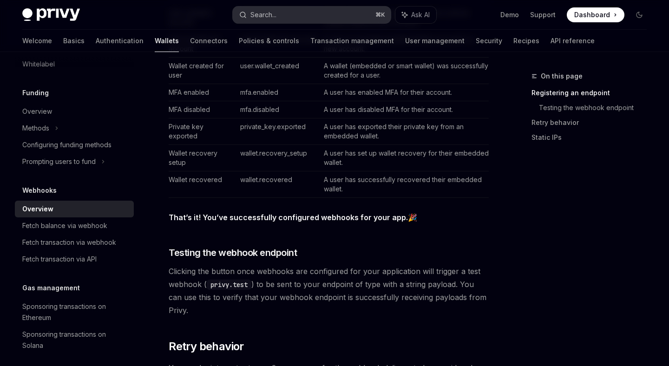
scroll to position [534, 0]
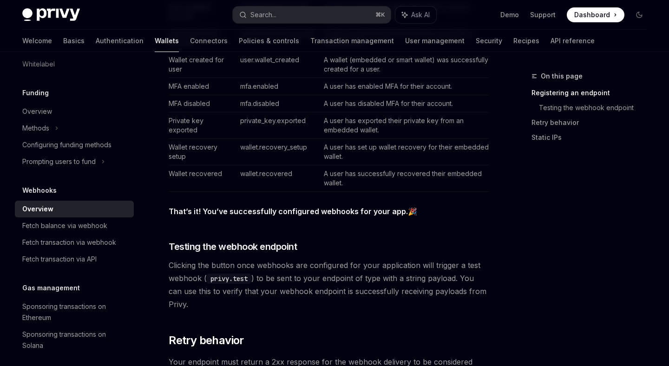
click at [500, 177] on div "On this page Registering an endpoint Testing the webhook endpoint Retry behavio…" at bounding box center [335, 194] width 640 height 1352
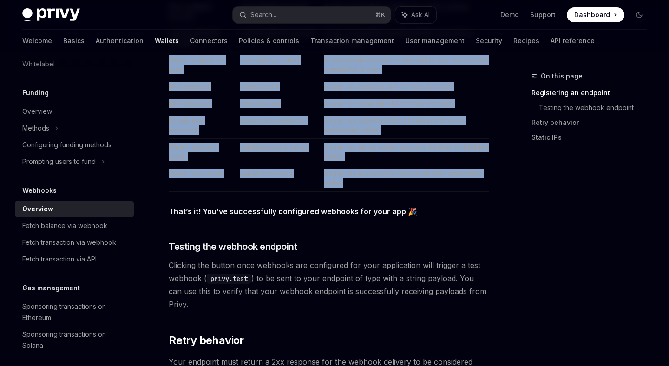
drag, startPoint x: 169, startPoint y: 59, endPoint x: 353, endPoint y: 187, distance: 224.3
click at [353, 187] on tbody "User created user.created A user was created in the application. User authentic…" at bounding box center [329, 56] width 320 height 271
click at [353, 187] on td "A user has successfully recovered their embedded wallet." at bounding box center [404, 178] width 169 height 26
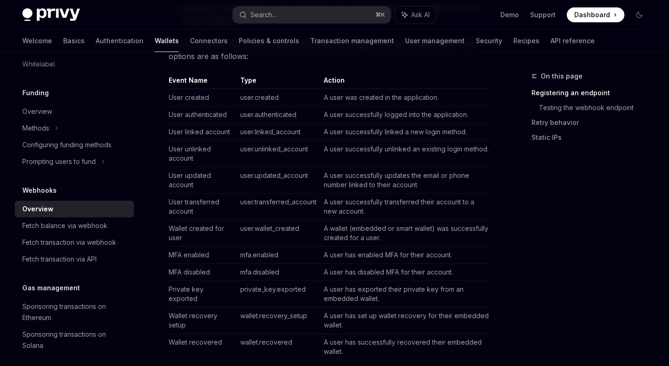
scroll to position [366, 0]
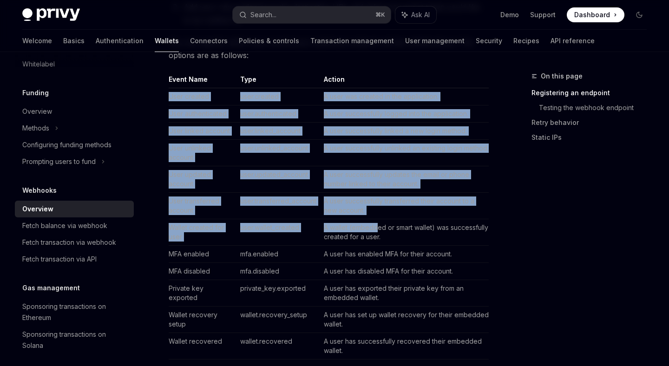
drag, startPoint x: 165, startPoint y: 95, endPoint x: 378, endPoint y: 231, distance: 253.0
click at [378, 231] on div "Webhooks Wallet webhooks OpenAI Open in ChatGPT OpenAI Open in ChatGPT Privy of…" at bounding box center [242, 371] width 498 height 1333
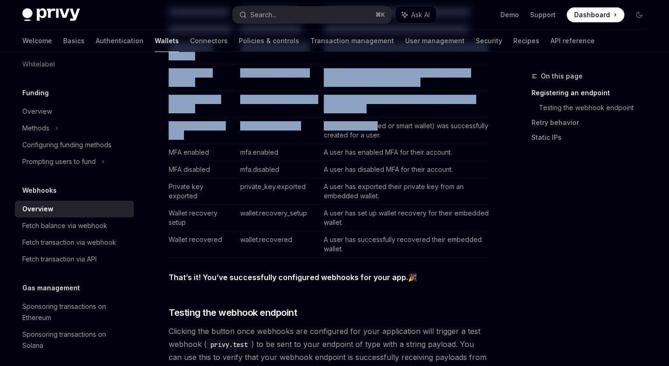
scroll to position [472, 0]
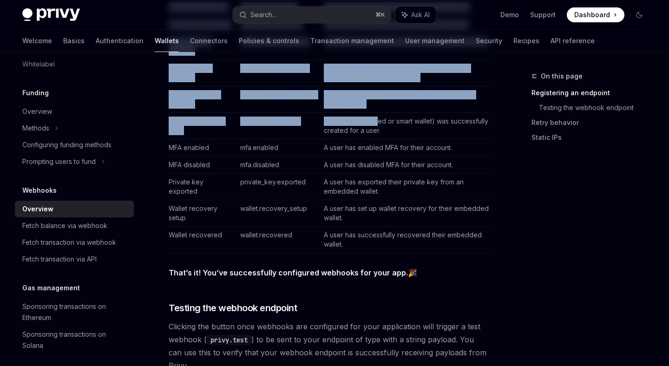
click at [343, 248] on td "A user has successfully recovered their embedded wallet." at bounding box center [404, 240] width 169 height 26
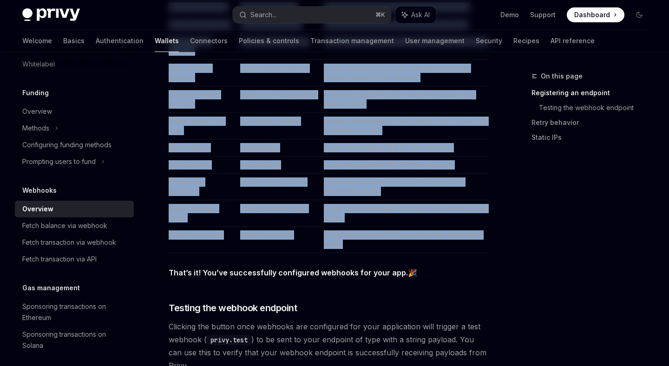
click at [357, 250] on td "A user has successfully recovered their embedded wallet." at bounding box center [404, 240] width 169 height 26
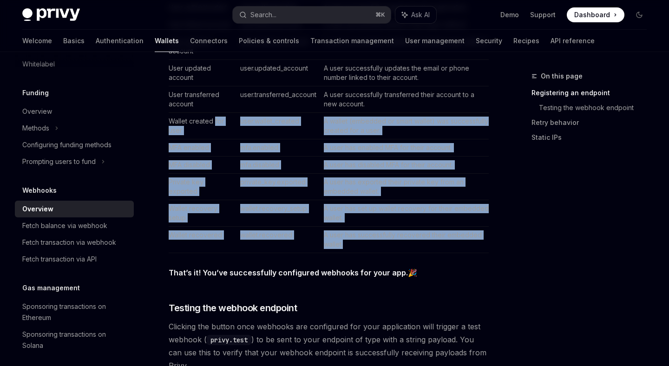
drag, startPoint x: 357, startPoint y: 250, endPoint x: 225, endPoint y: 117, distance: 187.0
click at [225, 117] on tbody "User created user.created A user was created in the application. User authentic…" at bounding box center [329, 117] width 320 height 271
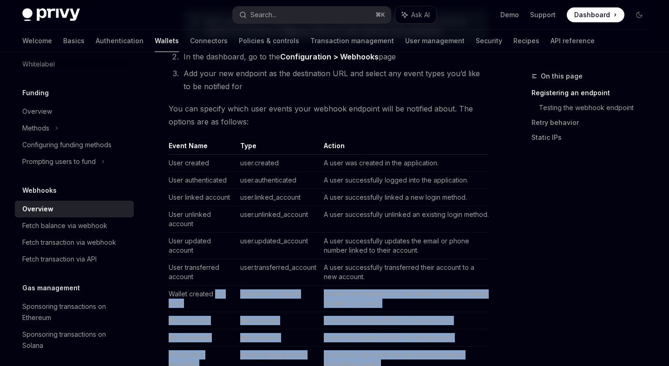
scroll to position [297, 0]
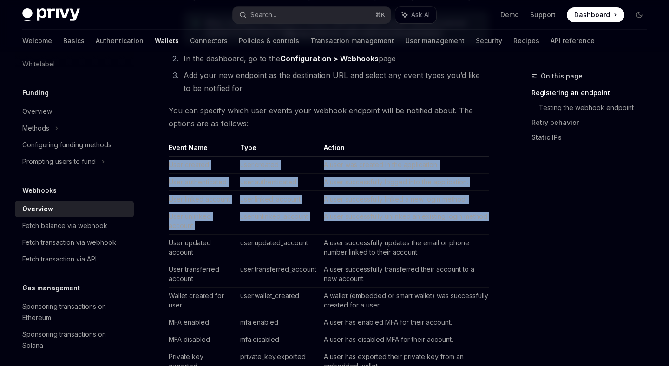
drag, startPoint x: 167, startPoint y: 162, endPoint x: 355, endPoint y: 231, distance: 200.0
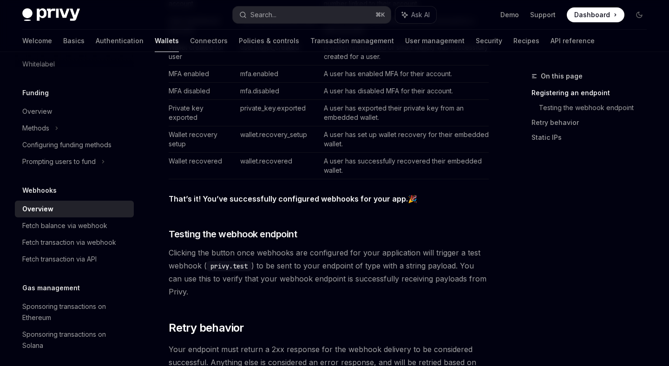
scroll to position [547, 0]
click at [349, 169] on td "A user has successfully recovered their embedded wallet." at bounding box center [404, 165] width 169 height 26
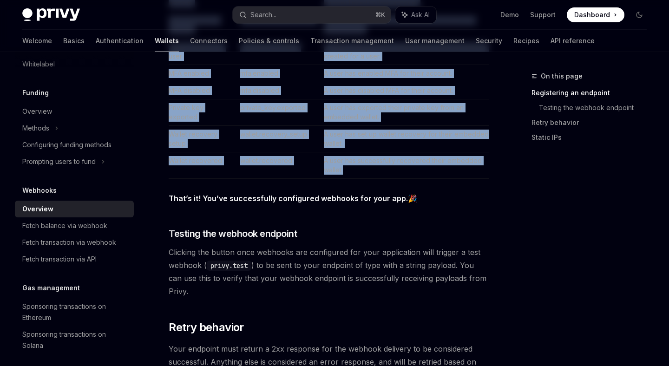
click at [349, 169] on td "A user has successfully recovered their embedded wallet." at bounding box center [404, 165] width 169 height 26
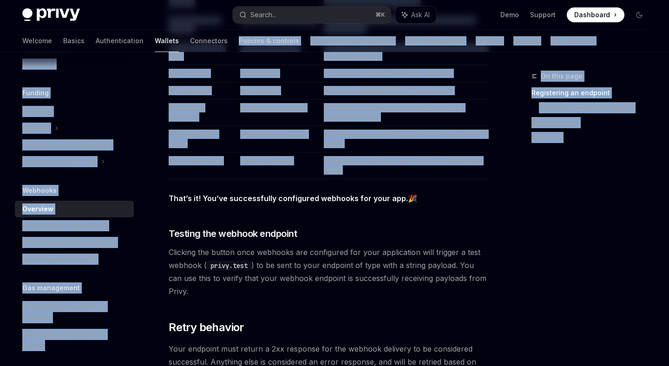
drag, startPoint x: 349, startPoint y: 169, endPoint x: 204, endPoint y: 39, distance: 195.2
click at [201, 37] on div "Privy Docs home page Search... ⌘ K Ask AI Demo Support Dashboard Dashboard Sear…" at bounding box center [334, 155] width 669 height 1404
click at [257, 138] on td "wallet.recovery_setup" at bounding box center [279, 139] width 84 height 26
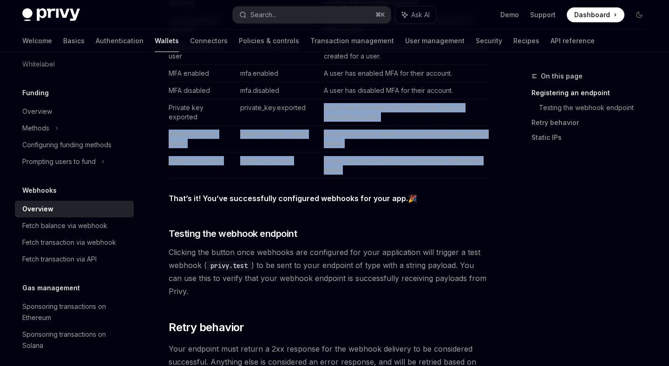
drag, startPoint x: 345, startPoint y: 172, endPoint x: 255, endPoint y: 118, distance: 104.4
click at [250, 113] on tbody "User created user.created A user was created in the application. User authentic…" at bounding box center [329, 43] width 320 height 271
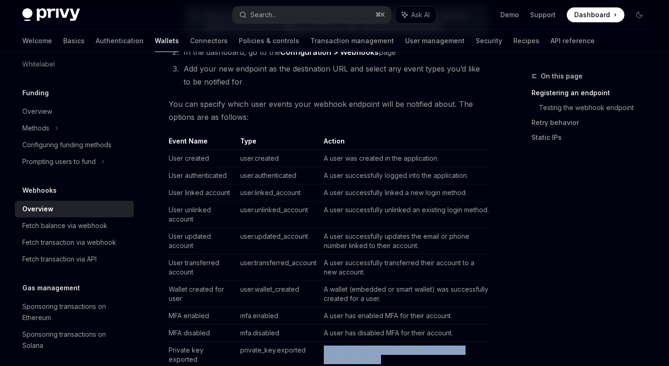
scroll to position [289, 0]
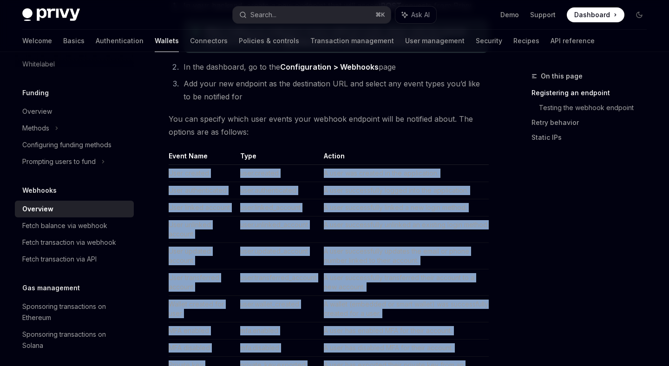
click at [175, 172] on td "User created" at bounding box center [202, 173] width 67 height 17
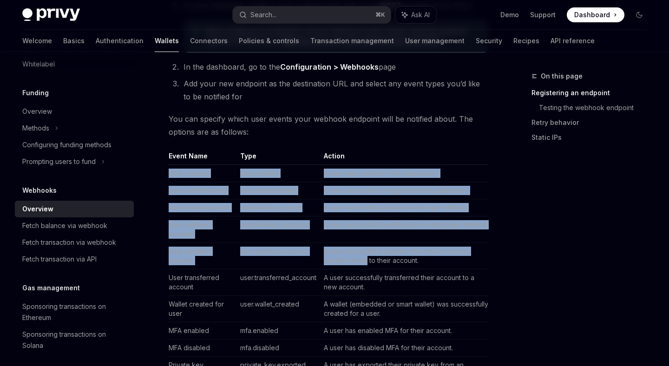
drag, startPoint x: 175, startPoint y: 172, endPoint x: 353, endPoint y: 264, distance: 200.8
click at [353, 264] on tbody "User created user.created A user was created in the application. User authentic…" at bounding box center [329, 300] width 320 height 271
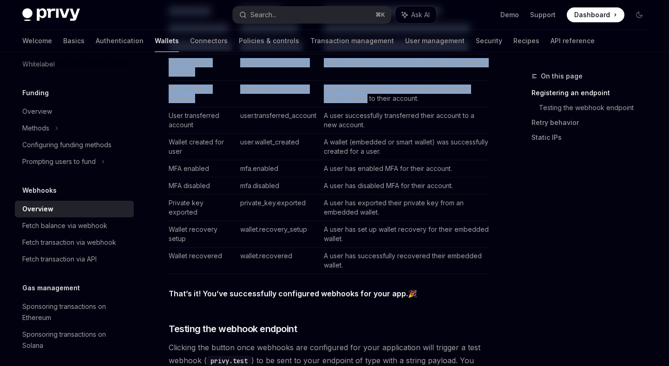
scroll to position [455, 0]
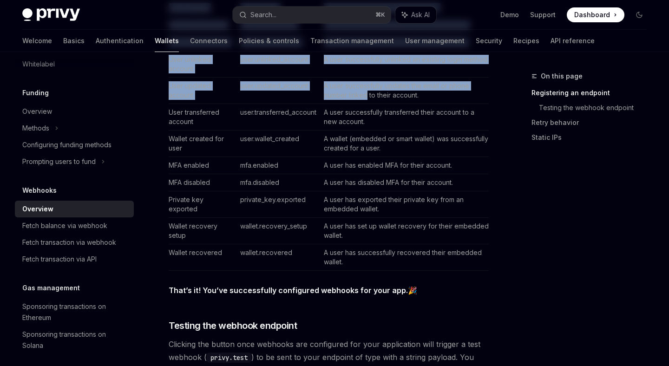
click at [349, 262] on td "A user has successfully recovered their embedded wallet." at bounding box center [404, 257] width 169 height 26
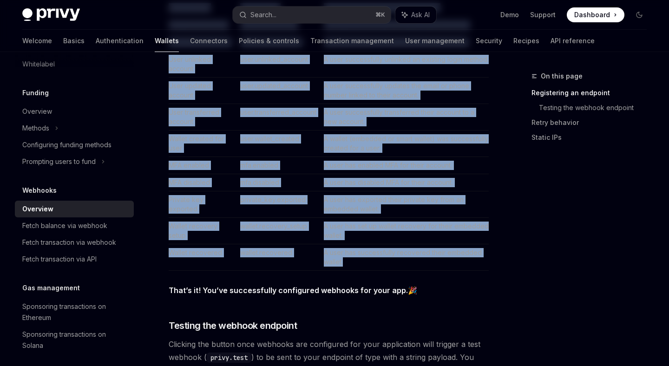
click at [349, 262] on td "A user has successfully recovered their embedded wallet." at bounding box center [404, 257] width 169 height 26
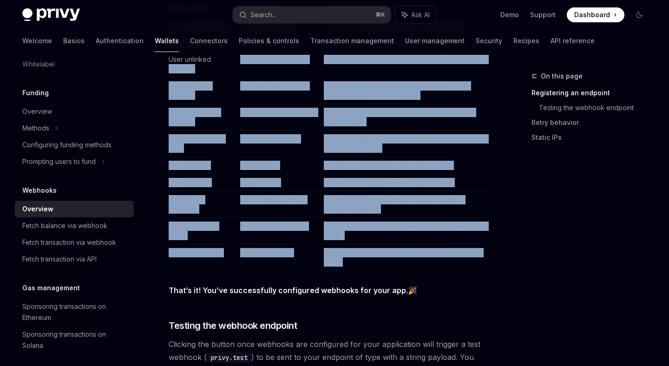
drag, startPoint x: 349, startPoint y: 262, endPoint x: 178, endPoint y: 69, distance: 258.1
click at [178, 69] on tbody "User created user.created A user was created in the application. User authentic…" at bounding box center [329, 135] width 320 height 271
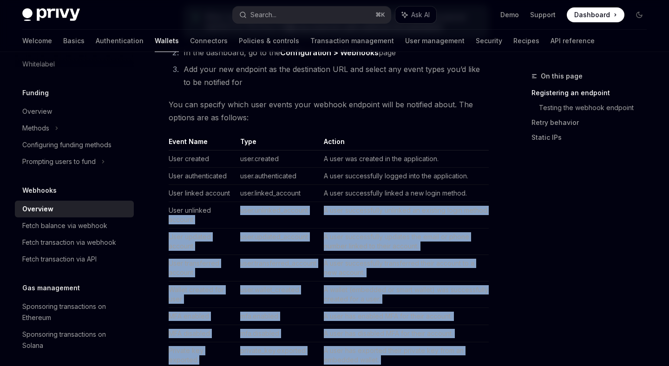
scroll to position [301, 0]
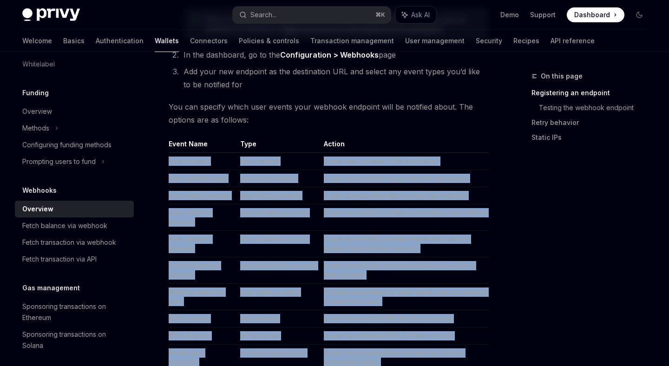
click at [172, 165] on td "User created" at bounding box center [202, 161] width 67 height 17
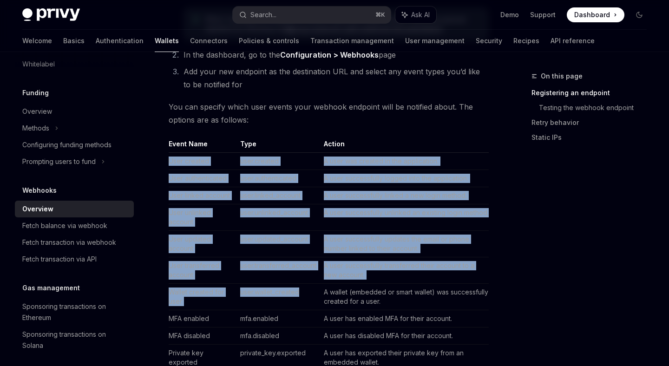
drag, startPoint x: 172, startPoint y: 165, endPoint x: 312, endPoint y: 292, distance: 189.2
click at [312, 292] on tbody "User created user.created A user was created in the application. User authentic…" at bounding box center [329, 288] width 320 height 271
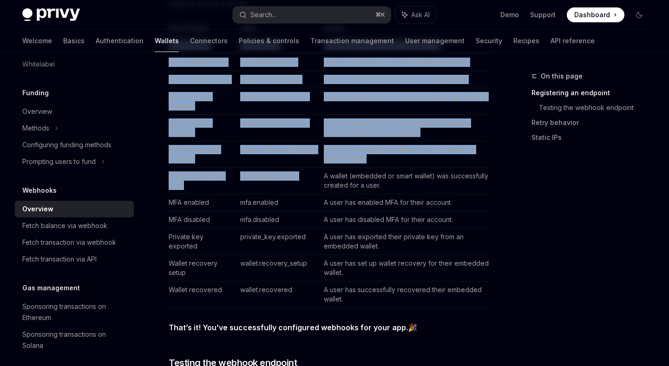
scroll to position [418, 0]
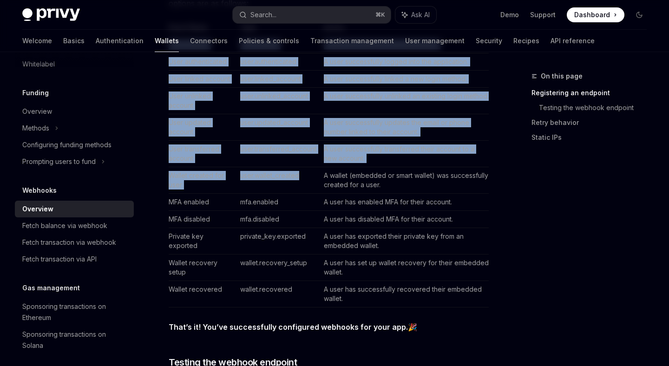
click at [343, 301] on td "A user has successfully recovered their embedded wallet." at bounding box center [404, 294] width 169 height 26
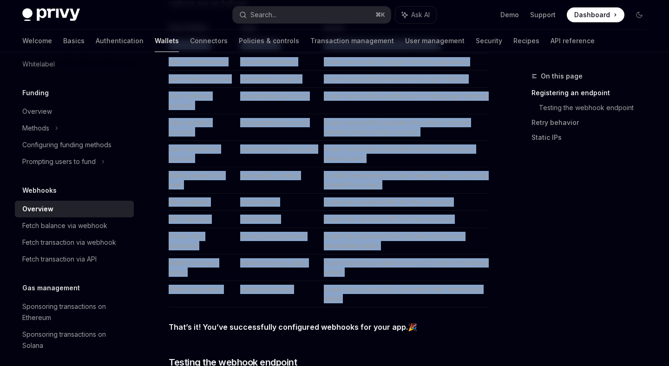
click at [369, 302] on td "A user has successfully recovered their embedded wallet." at bounding box center [404, 294] width 169 height 26
drag, startPoint x: 369, startPoint y: 302, endPoint x: 127, endPoint y: 24, distance: 368.4
click at [127, 24] on div "Privy Docs home page Search... ⌘ K Ask AI Demo Support Dashboard Dashboard Sear…" at bounding box center [334, 284] width 669 height 1404
click at [170, 62] on td "User authenticated" at bounding box center [202, 61] width 67 height 17
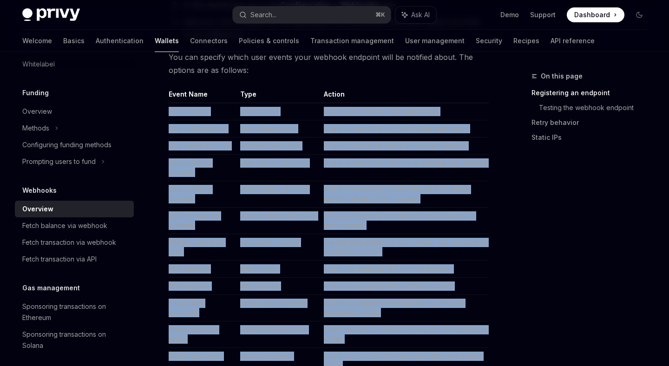
scroll to position [339, 0]
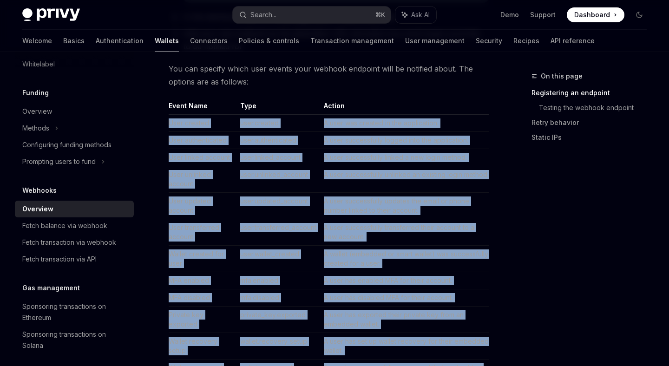
click at [170, 62] on span "You can specify which user events your webhook endpoint will be notified about.…" at bounding box center [329, 75] width 320 height 26
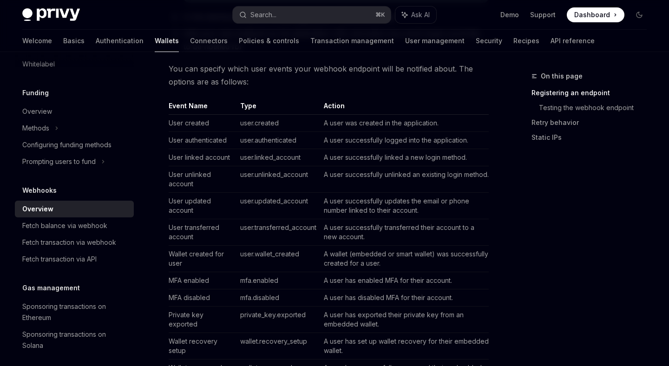
drag, startPoint x: 170, startPoint y: 114, endPoint x: 389, endPoint y: 272, distance: 270.0
click at [389, 272] on tbody "User created user.created A user was created in the application. User authentic…" at bounding box center [329, 250] width 320 height 271
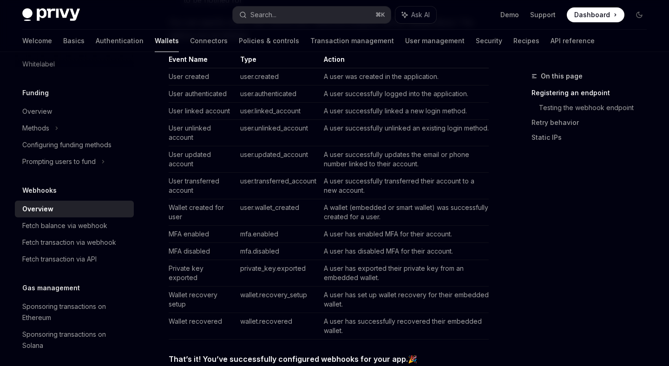
scroll to position [488, 0]
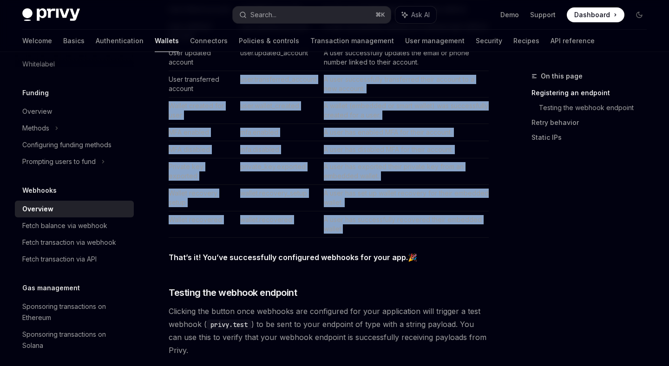
drag, startPoint x: 351, startPoint y: 235, endPoint x: 198, endPoint y: 86, distance: 213.3
click at [198, 86] on tbody "User created user.created A user was created in the application. User authentic…" at bounding box center [329, 102] width 320 height 271
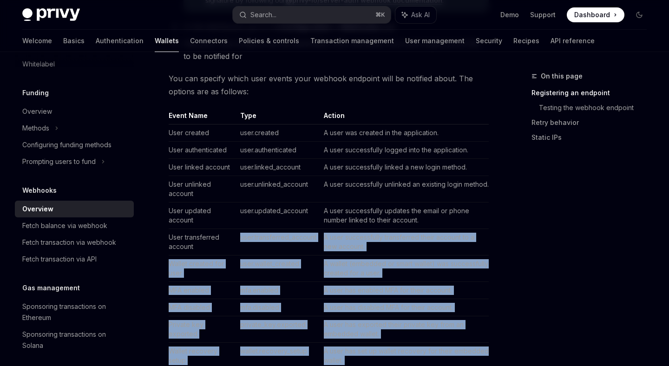
scroll to position [328, 0]
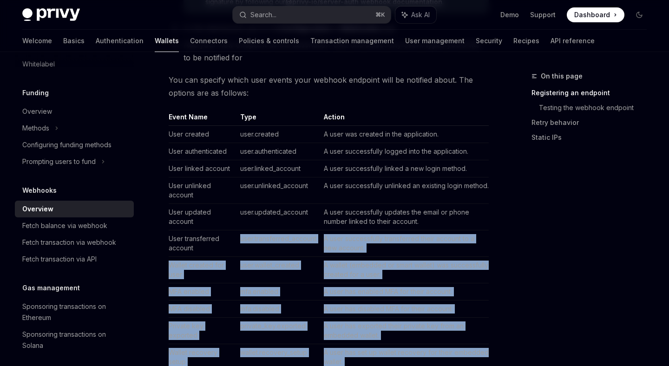
click at [171, 116] on th "Event Name" at bounding box center [202, 118] width 67 height 13
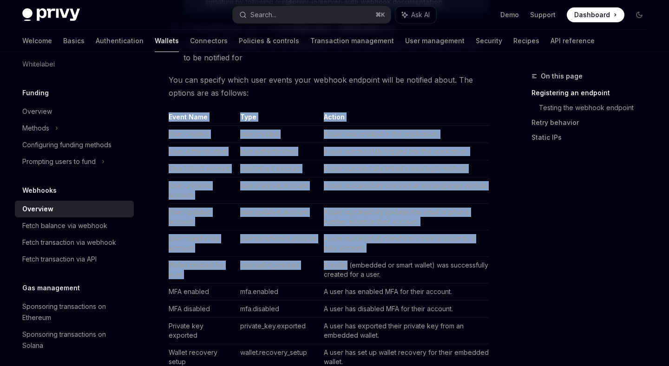
drag, startPoint x: 167, startPoint y: 120, endPoint x: 340, endPoint y: 264, distance: 225.1
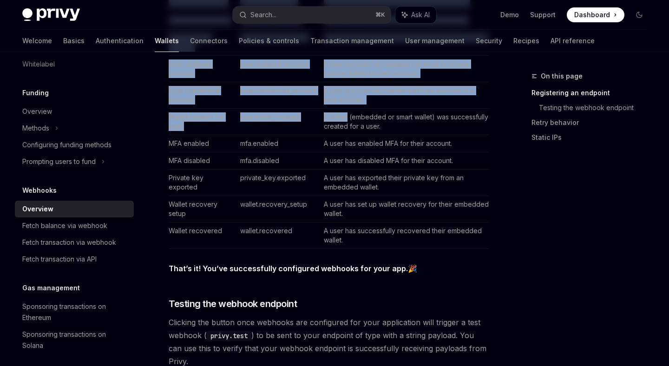
scroll to position [477, 0]
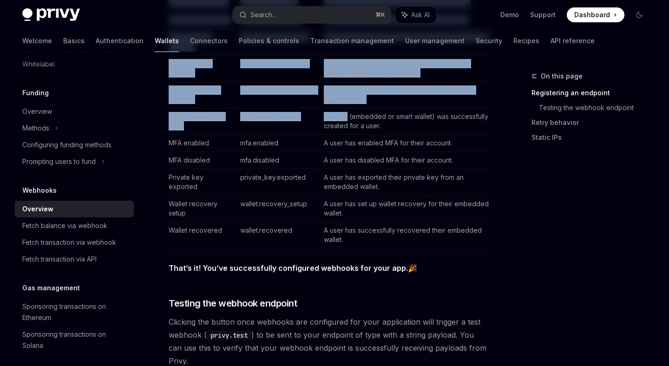
click at [347, 237] on td "A user has successfully recovered their embedded wallet." at bounding box center [404, 235] width 169 height 26
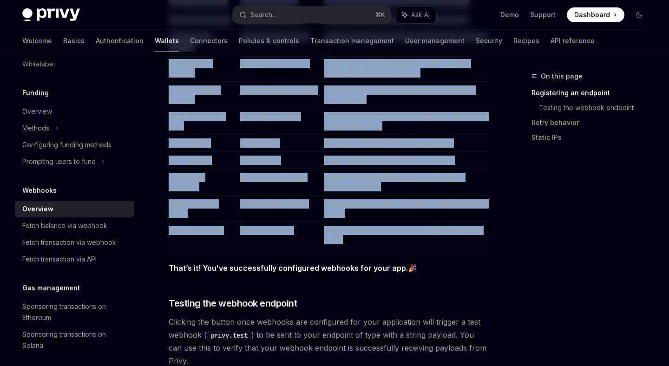
click at [347, 237] on td "A user has successfully recovered their embedded wallet." at bounding box center [404, 235] width 169 height 26
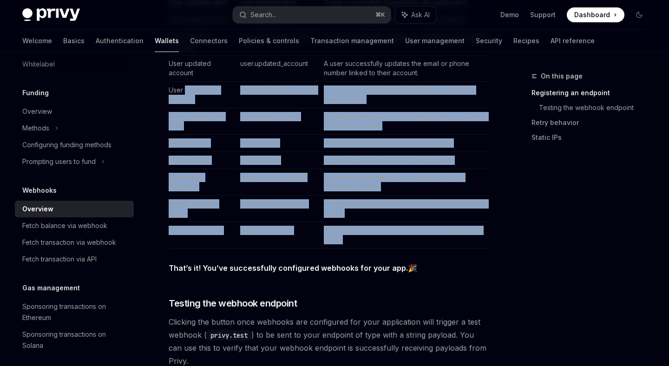
drag, startPoint x: 347, startPoint y: 237, endPoint x: 232, endPoint y: 86, distance: 189.6
click at [232, 86] on tbody "User created user.created A user was created in the application. User authentic…" at bounding box center [329, 112] width 320 height 271
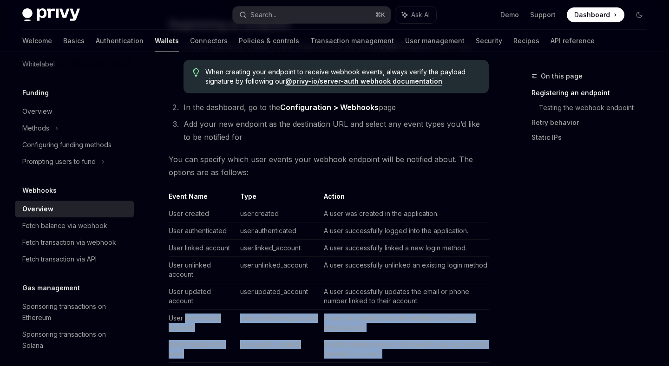
scroll to position [245, 0]
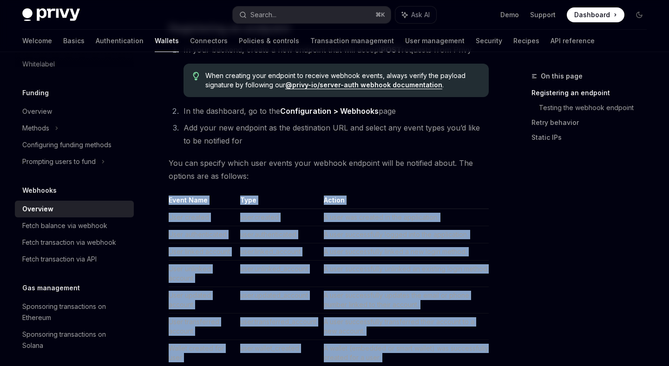
click at [172, 199] on th "Event Name" at bounding box center [202, 202] width 67 height 13
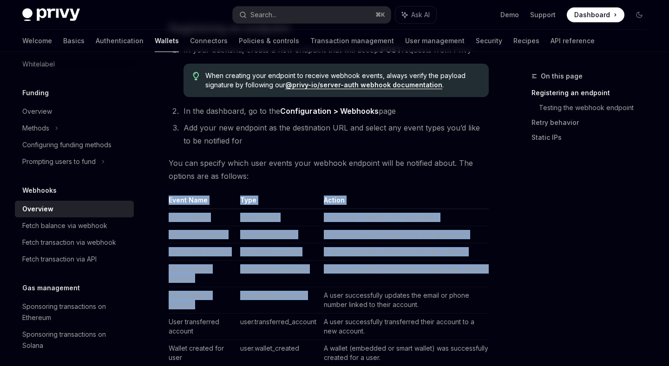
drag, startPoint x: 172, startPoint y: 199, endPoint x: 299, endPoint y: 304, distance: 164.8
click at [299, 304] on table "Event Name Type Action User created user.created A user was created in the appl…" at bounding box center [329, 338] width 320 height 285
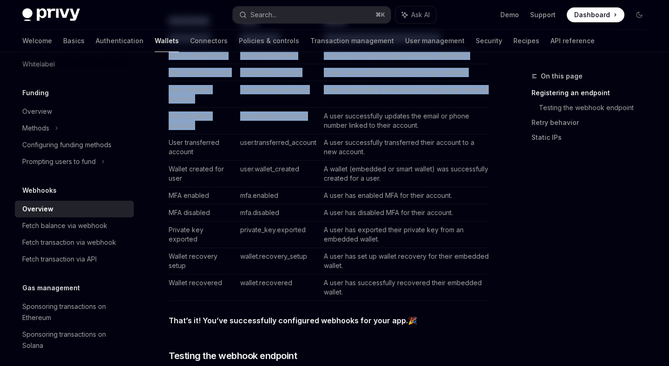
scroll to position [425, 0]
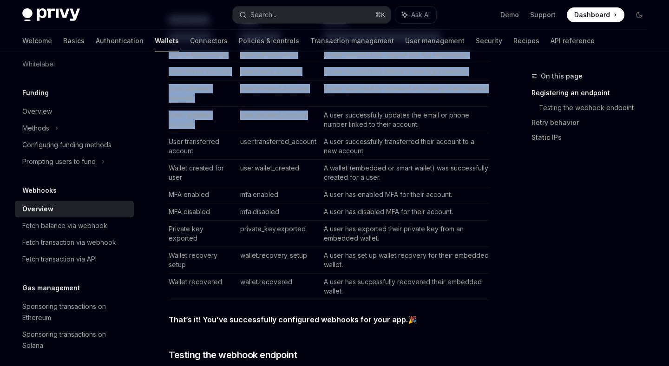
click at [343, 293] on td "A user has successfully recovered their embedded wallet." at bounding box center [404, 287] width 169 height 26
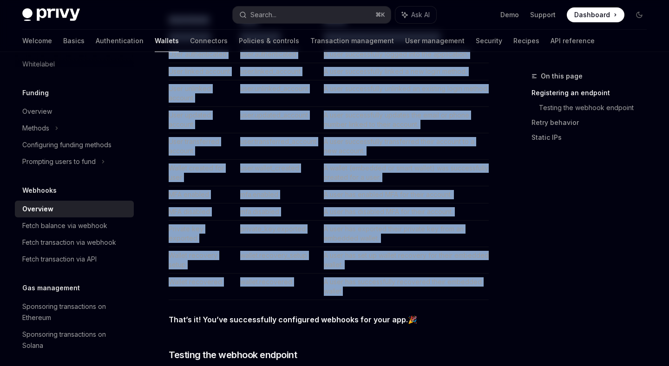
click at [316, 252] on td "wallet.recovery_setup" at bounding box center [279, 260] width 84 height 26
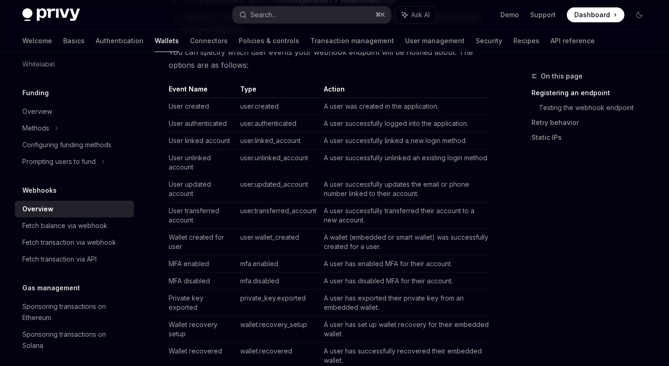
scroll to position [363, 0]
